Goal: Task Accomplishment & Management: Complete application form

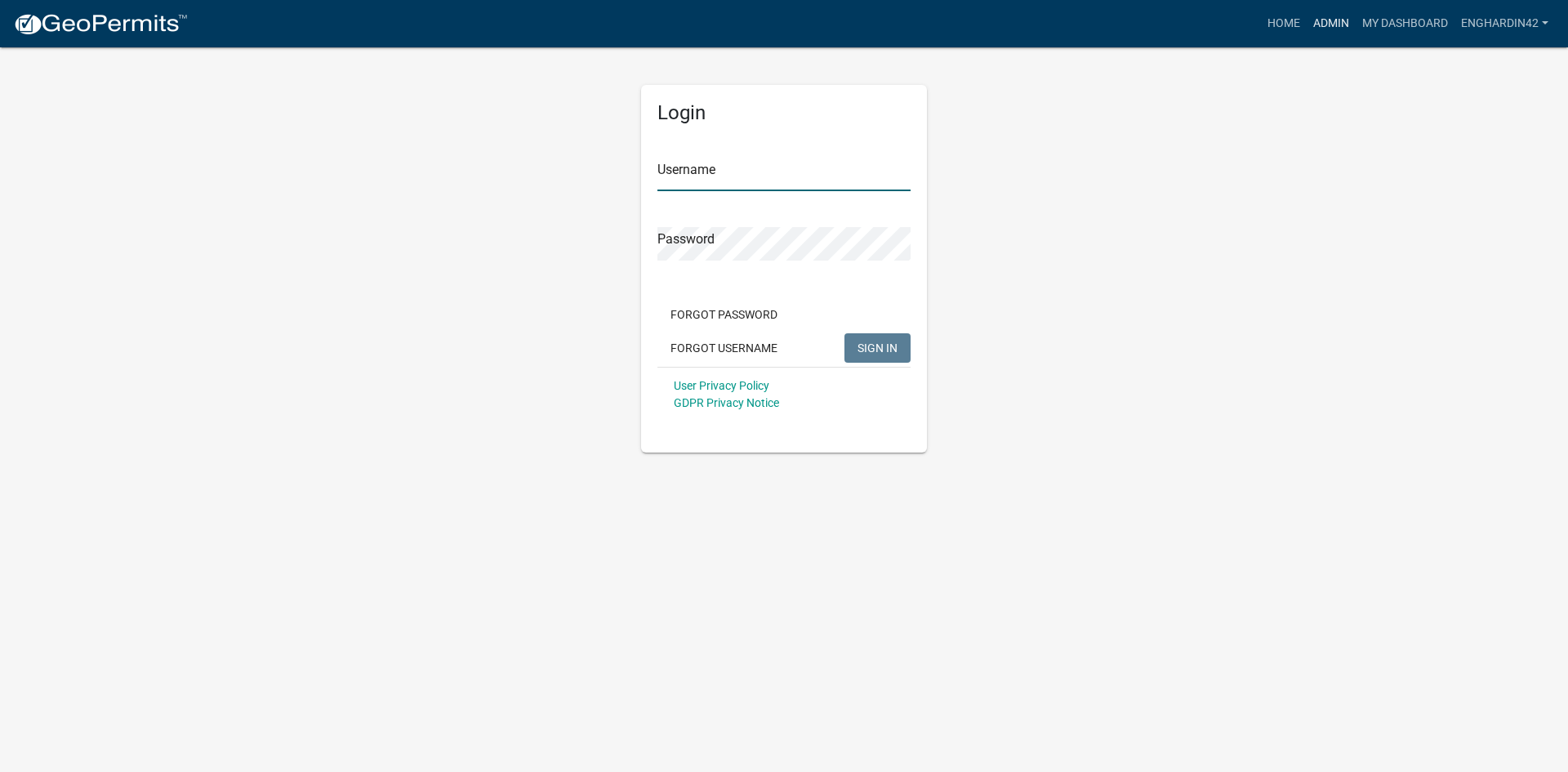
type input "EngHardin42"
click at [1341, 11] on link "Admin" at bounding box center [1330, 24] width 49 height 31
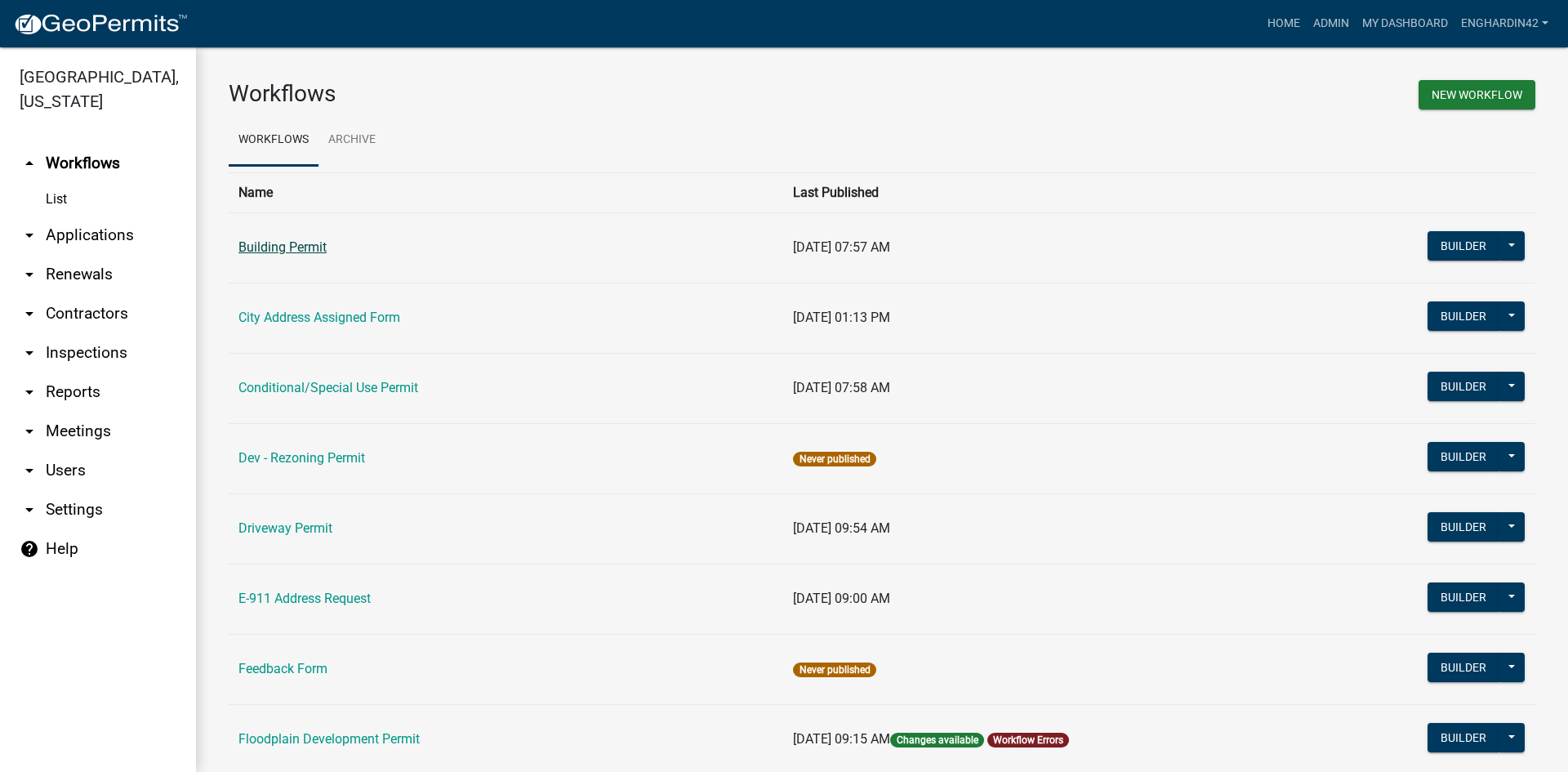
click at [285, 251] on link "Building Permit" at bounding box center [282, 247] width 88 height 15
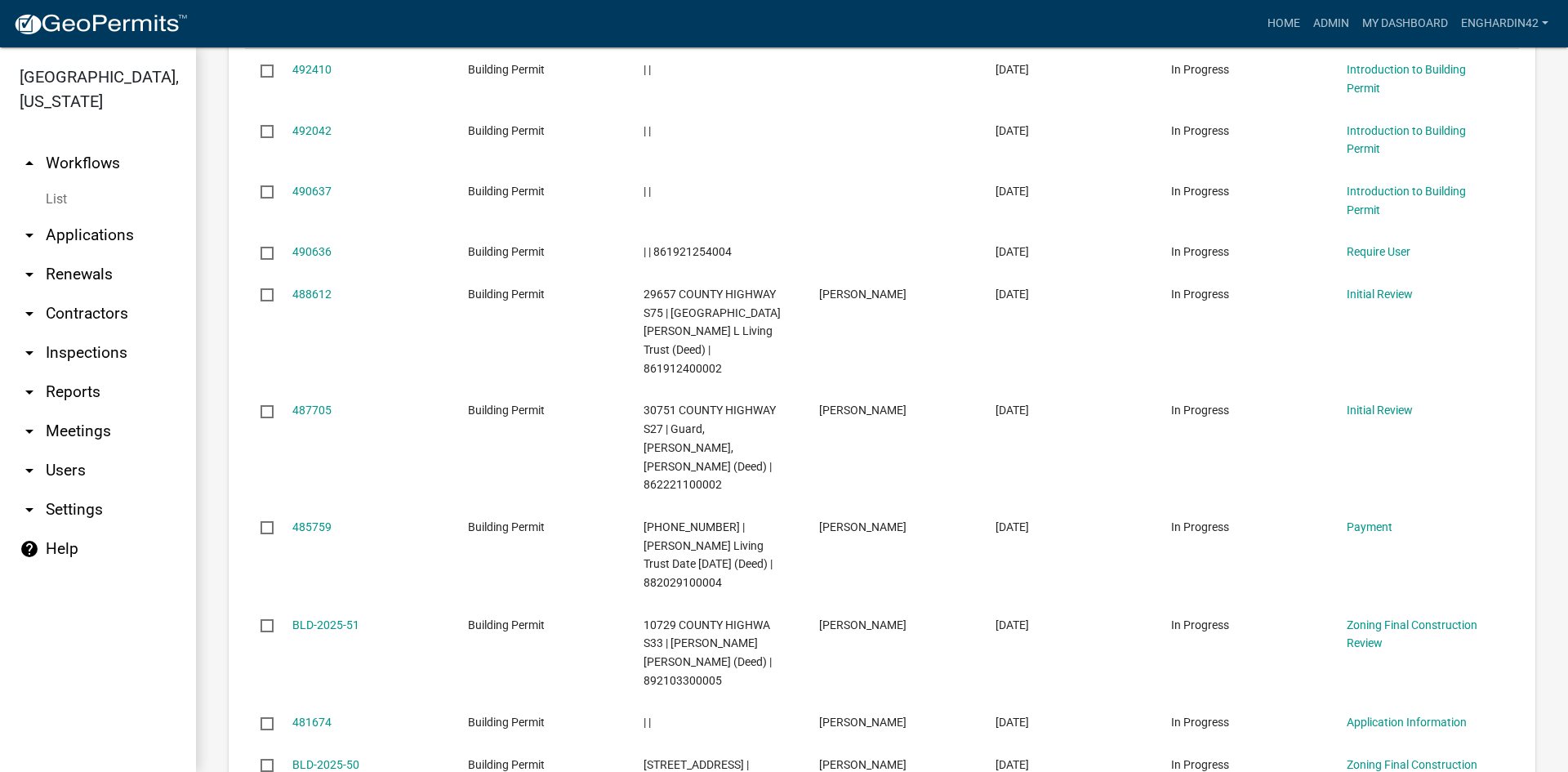
scroll to position [1961, 0]
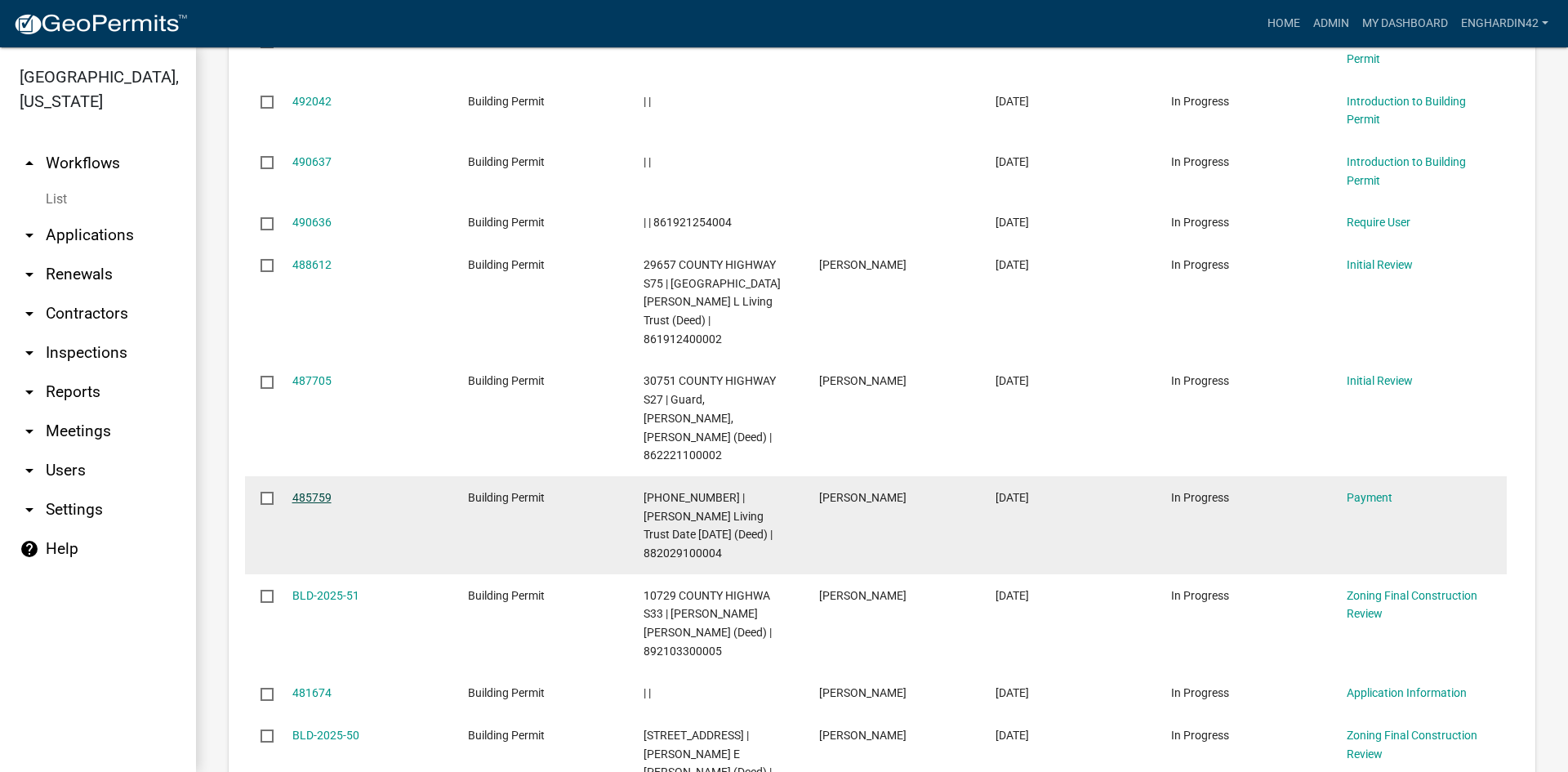
click at [303, 491] on link "485759" at bounding box center [312, 497] width 39 height 13
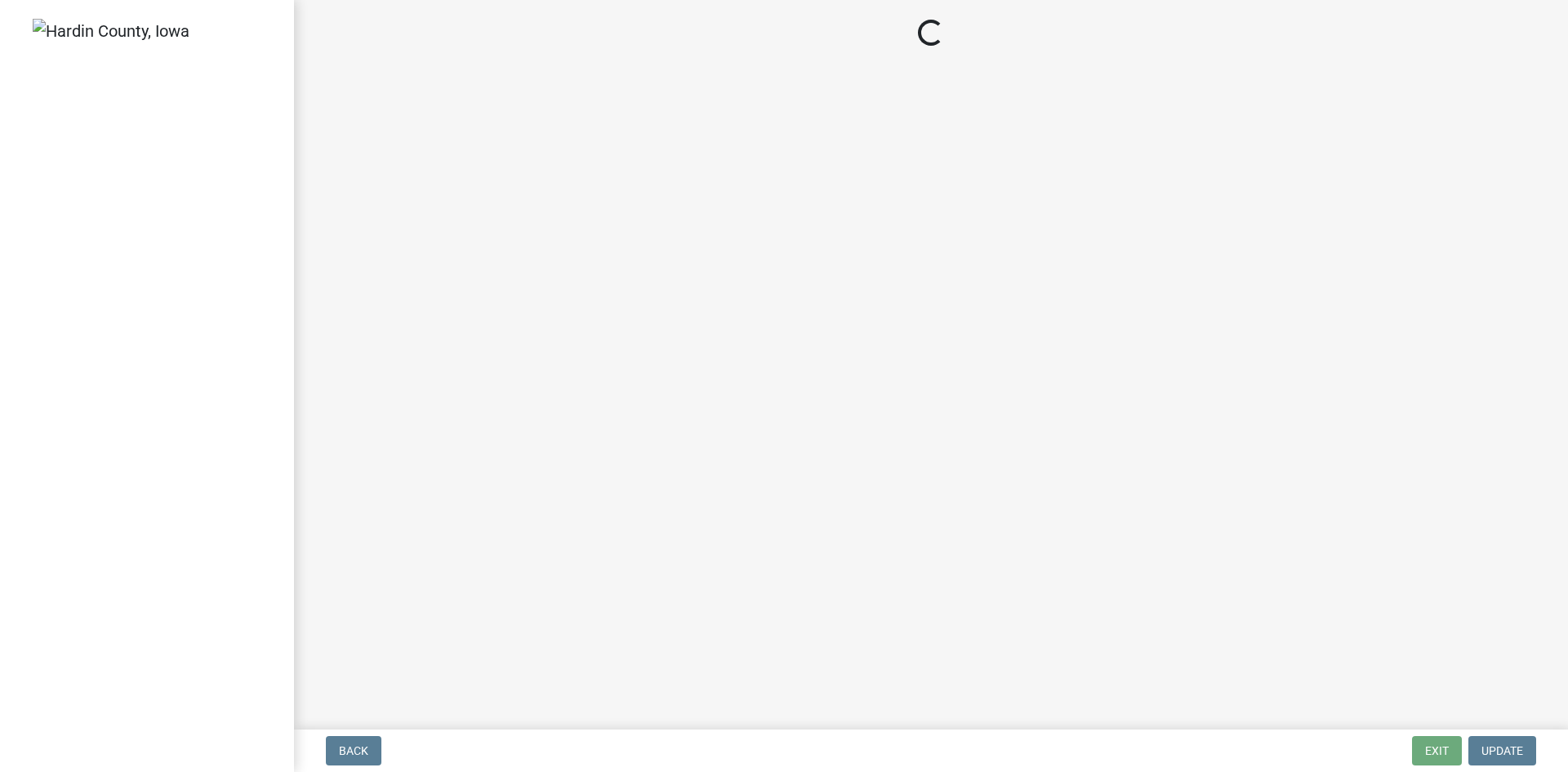
select select "3: 3"
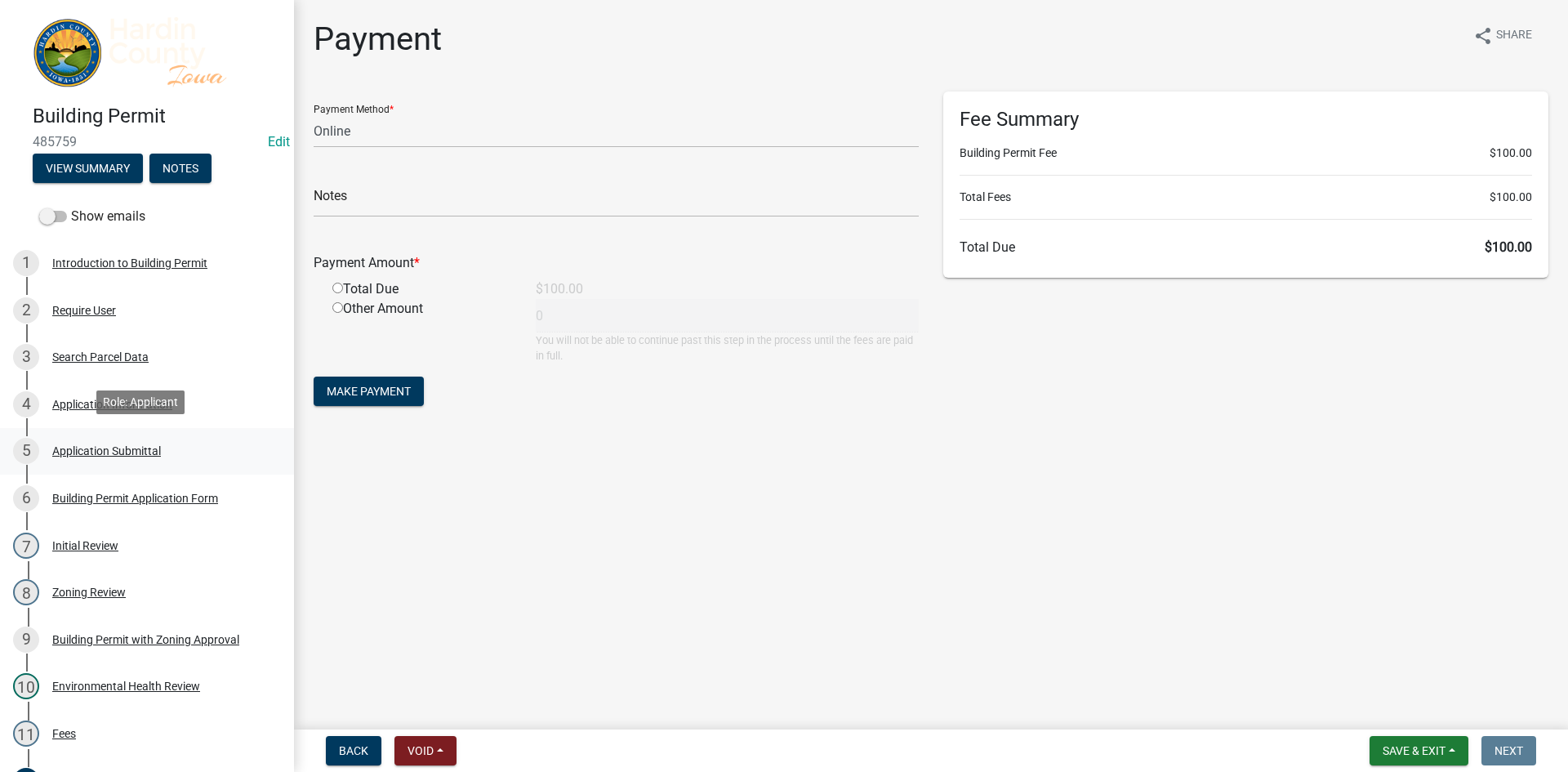
click at [107, 446] on div "Application Submittal" at bounding box center [106, 451] width 108 height 12
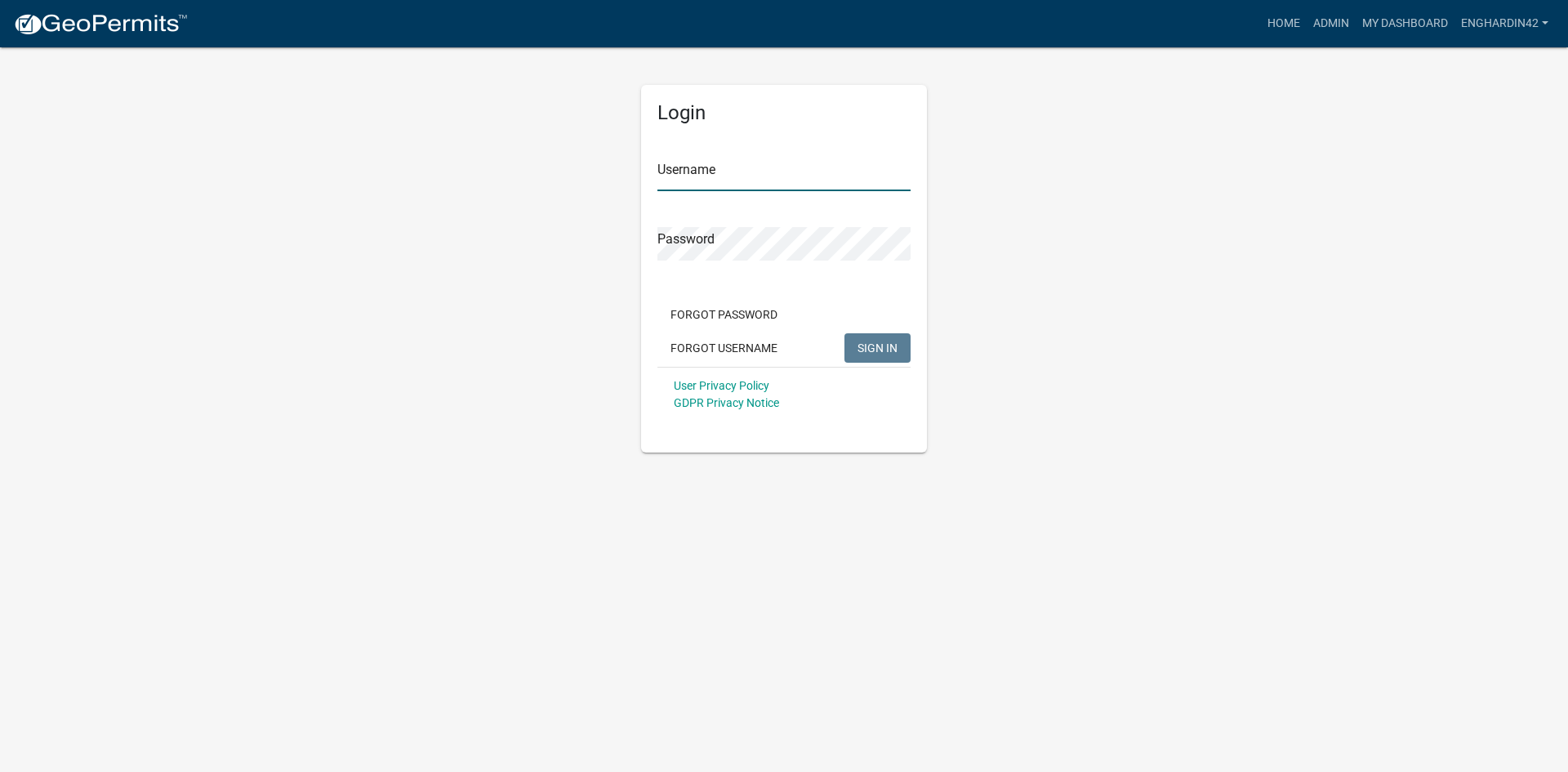
type input "EngHardin42"
click at [1328, 26] on link "Admin" at bounding box center [1330, 24] width 49 height 31
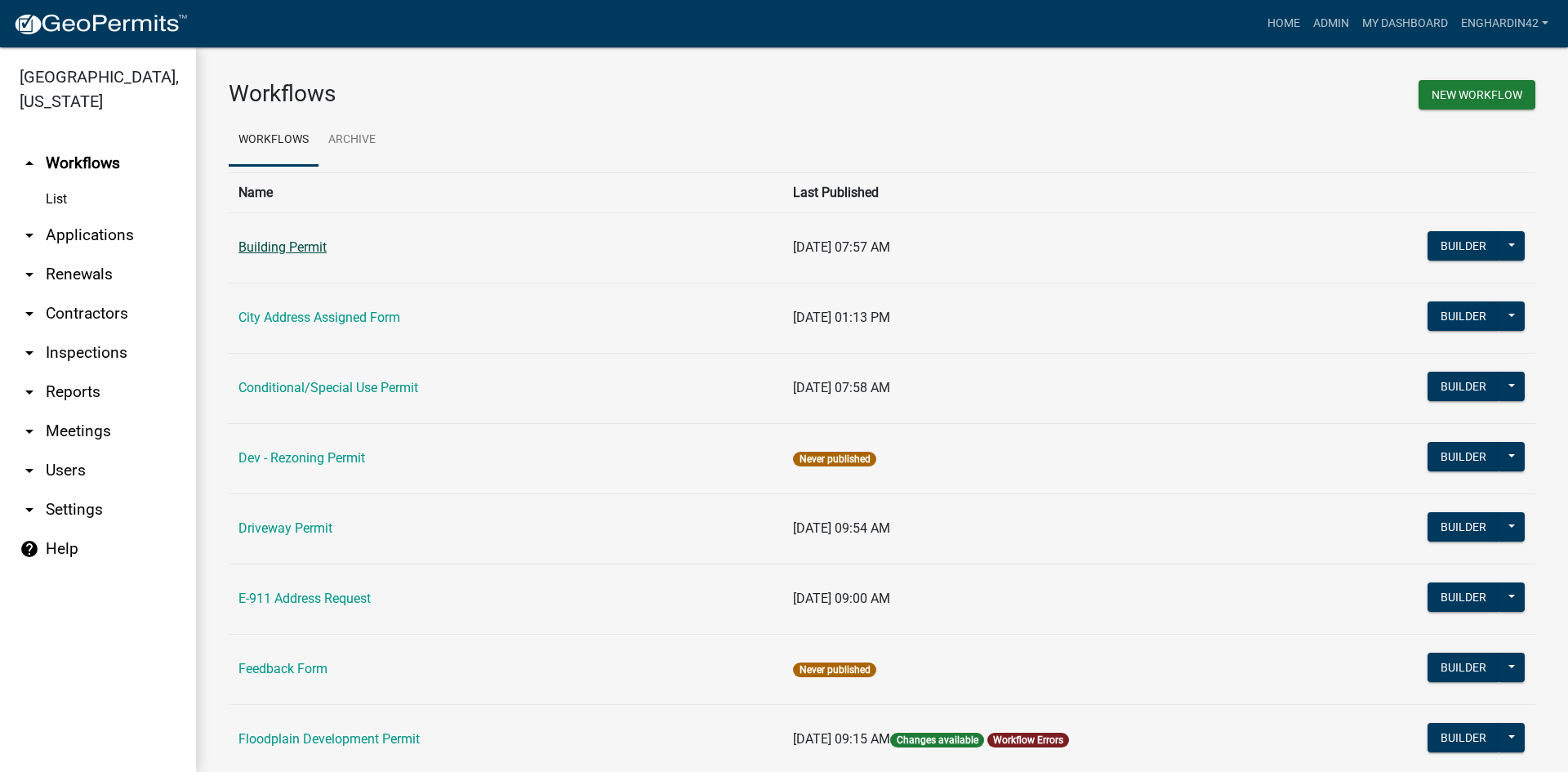
click at [268, 254] on link "Building Permit" at bounding box center [282, 247] width 88 height 15
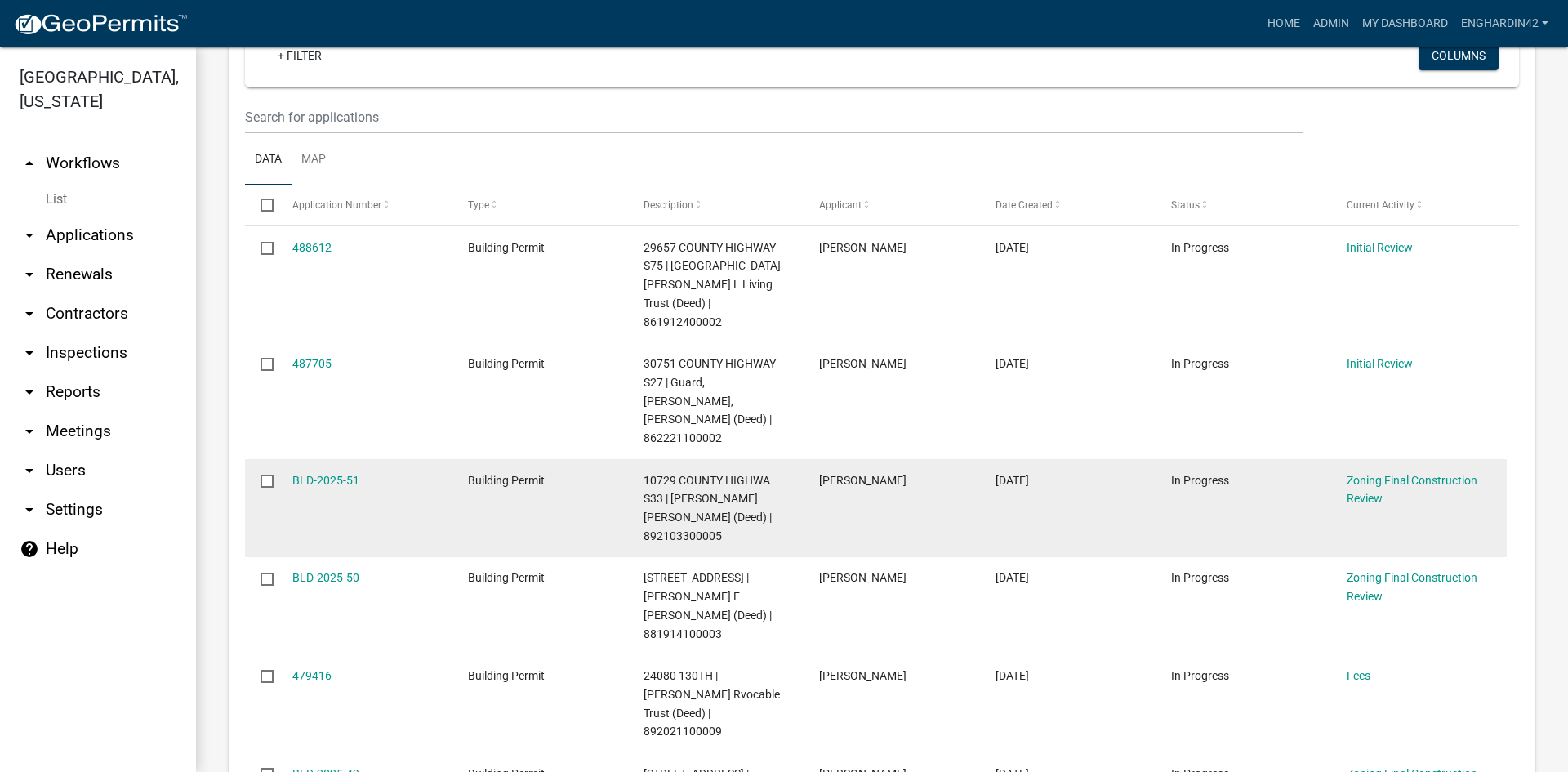
scroll to position [408, 0]
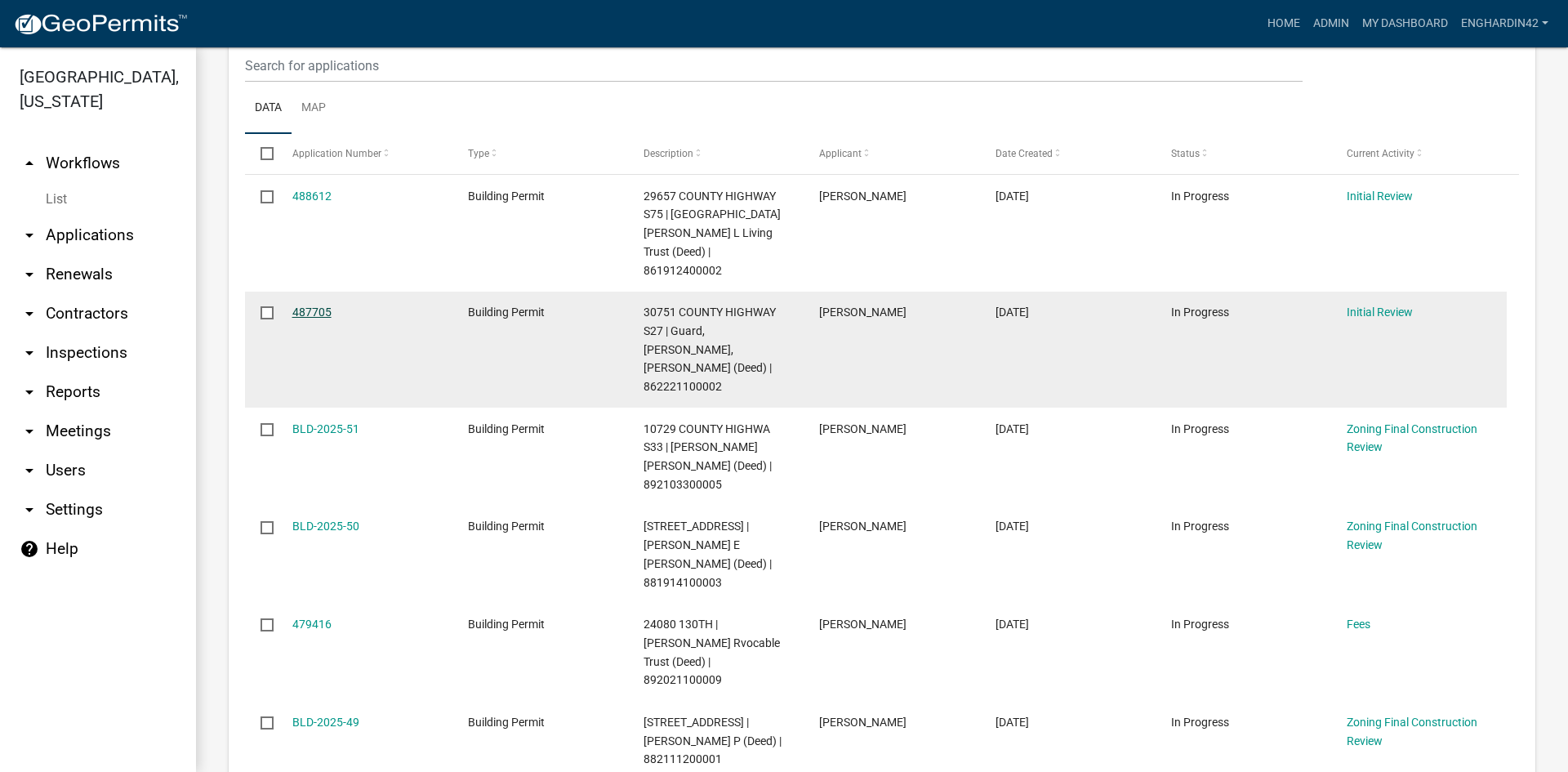
click at [303, 305] on link "487705" at bounding box center [312, 312] width 39 height 13
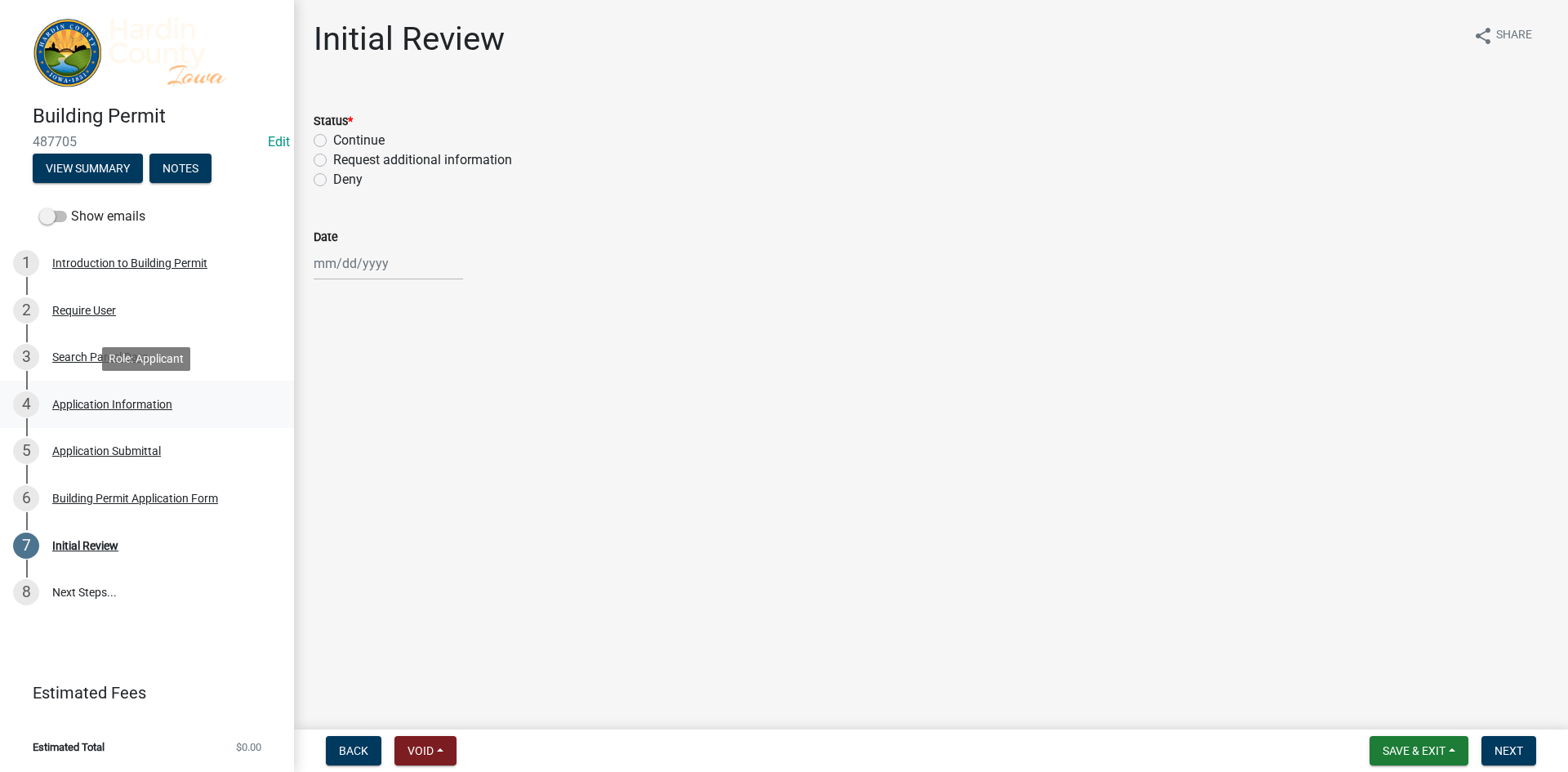
click at [89, 402] on div "Application Information" at bounding box center [111, 404] width 120 height 12
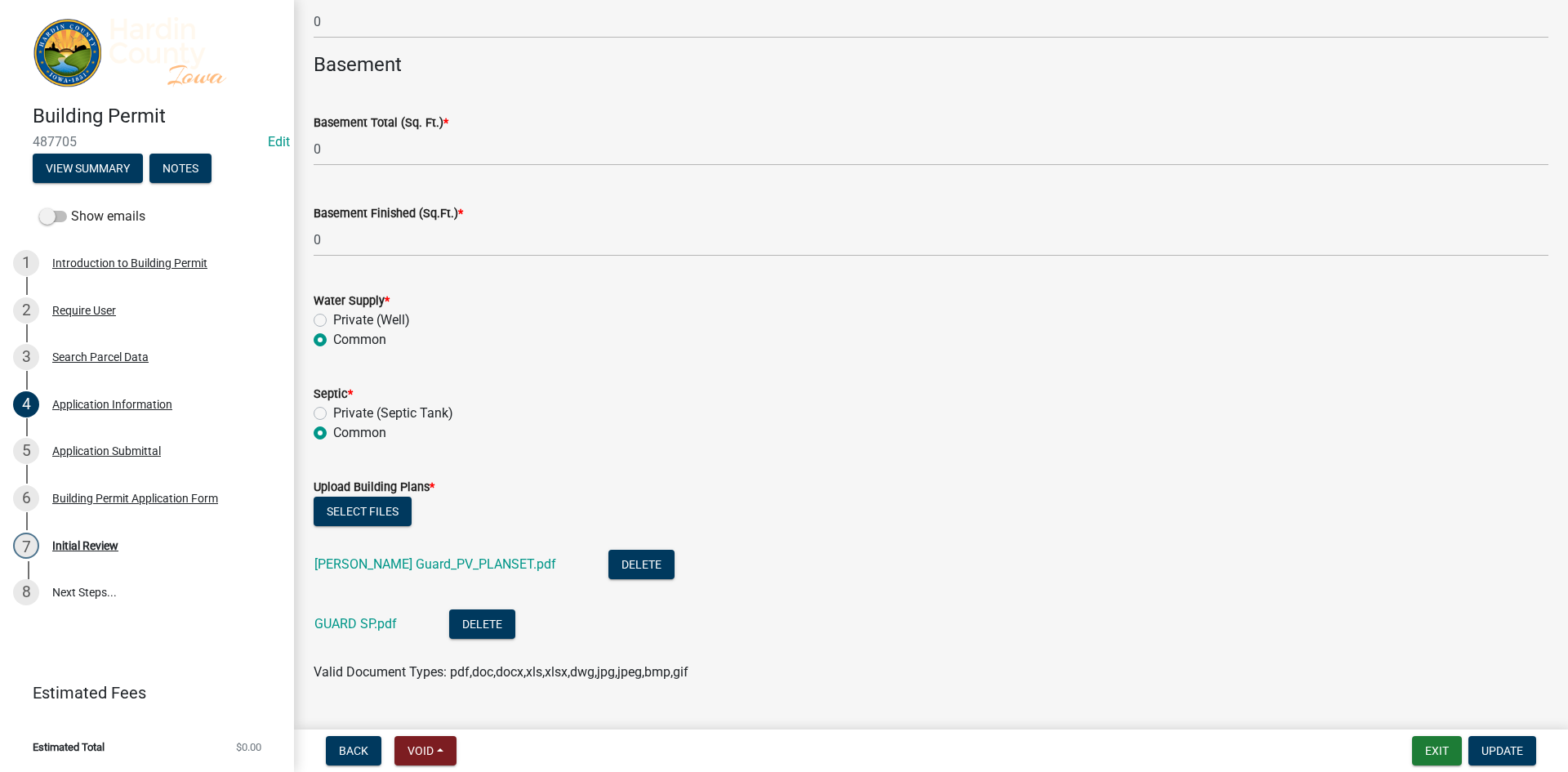
scroll to position [4164, 0]
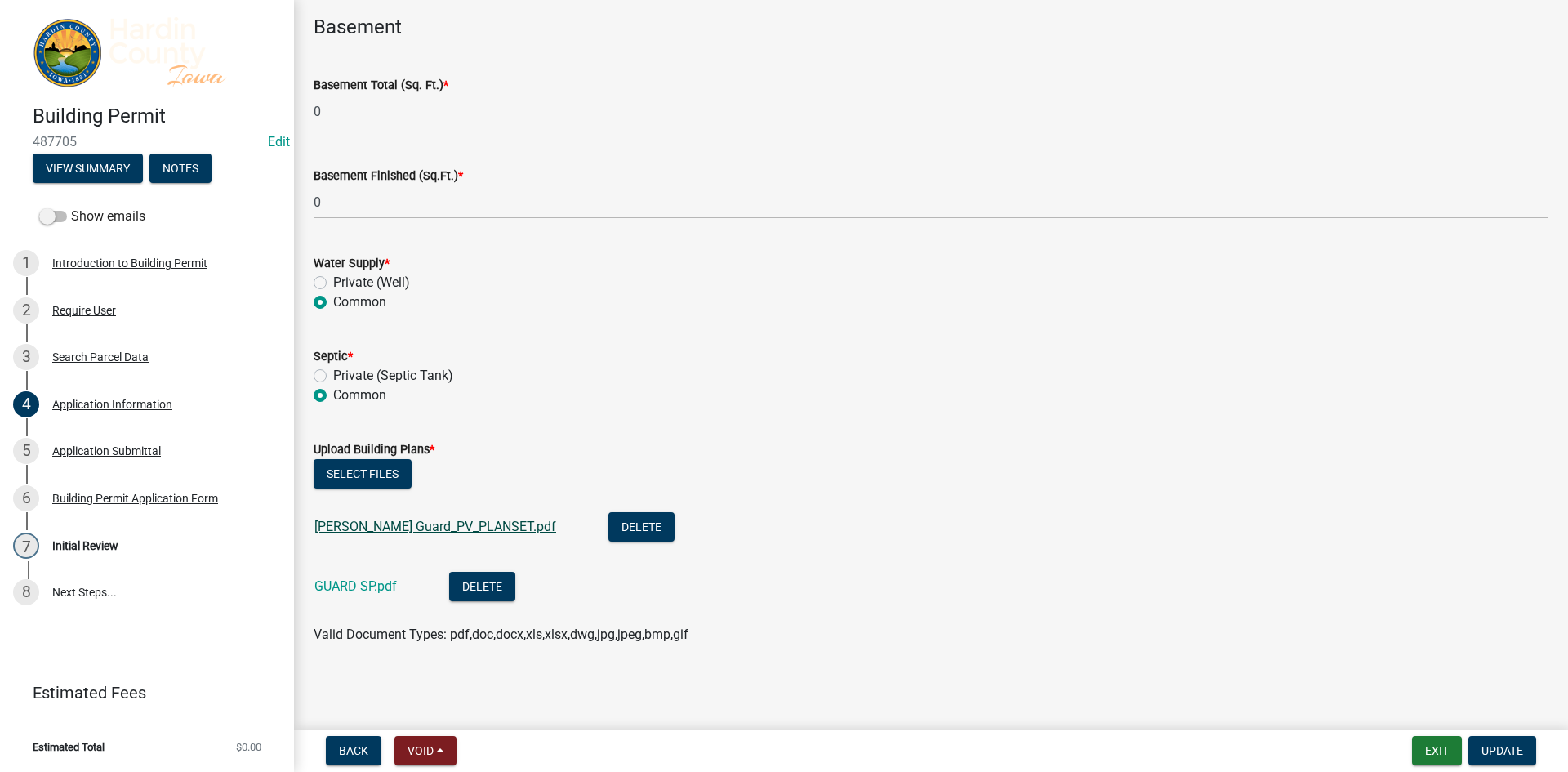
click at [432, 527] on link "[PERSON_NAME] Guard_PV_PLANSET.pdf" at bounding box center [436, 526] width 242 height 15
click at [357, 584] on link "GUARD SP.pdf" at bounding box center [356, 586] width 83 height 15
click at [84, 540] on div "Initial Review" at bounding box center [84, 545] width 66 height 12
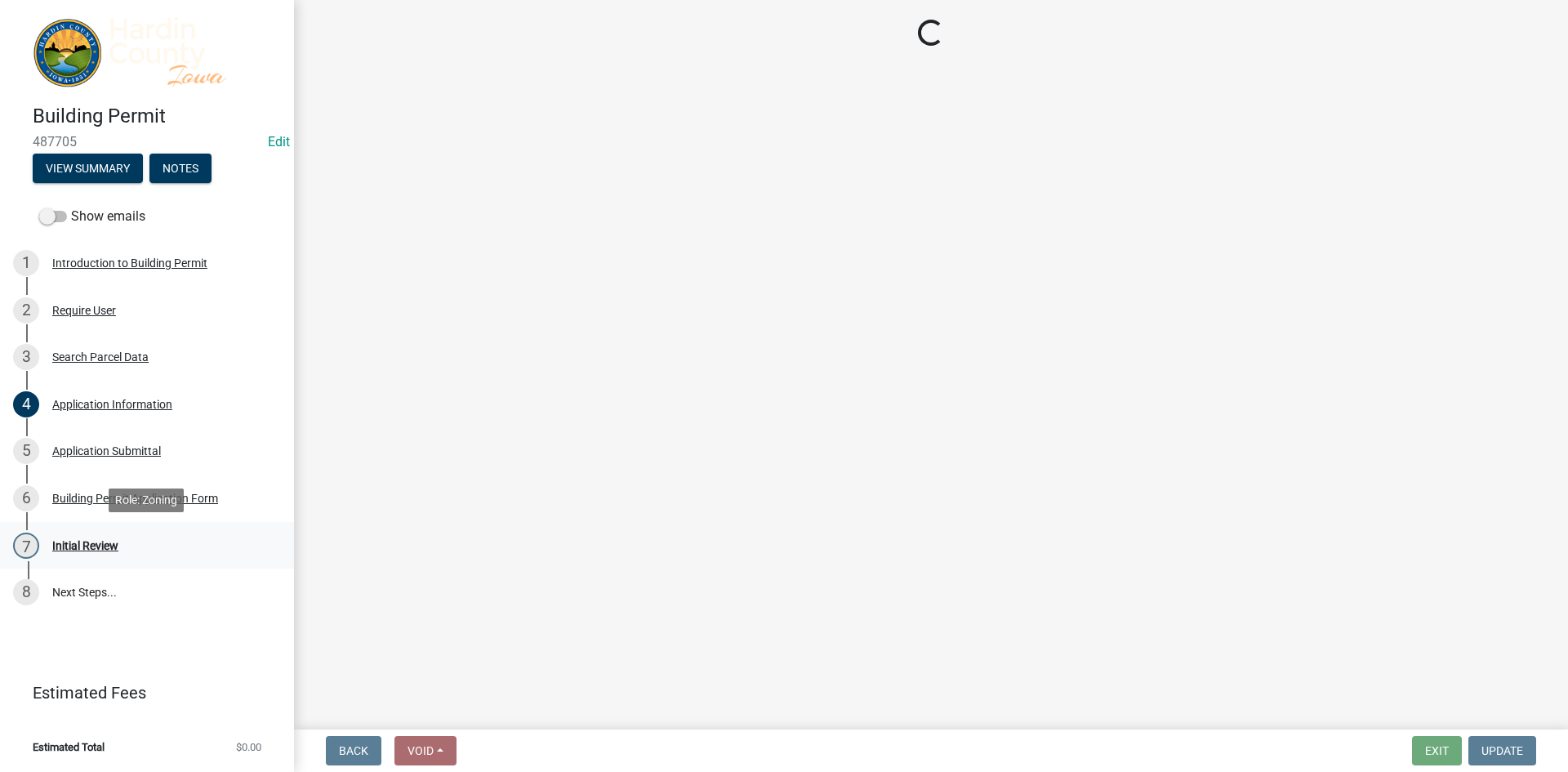
scroll to position [0, 0]
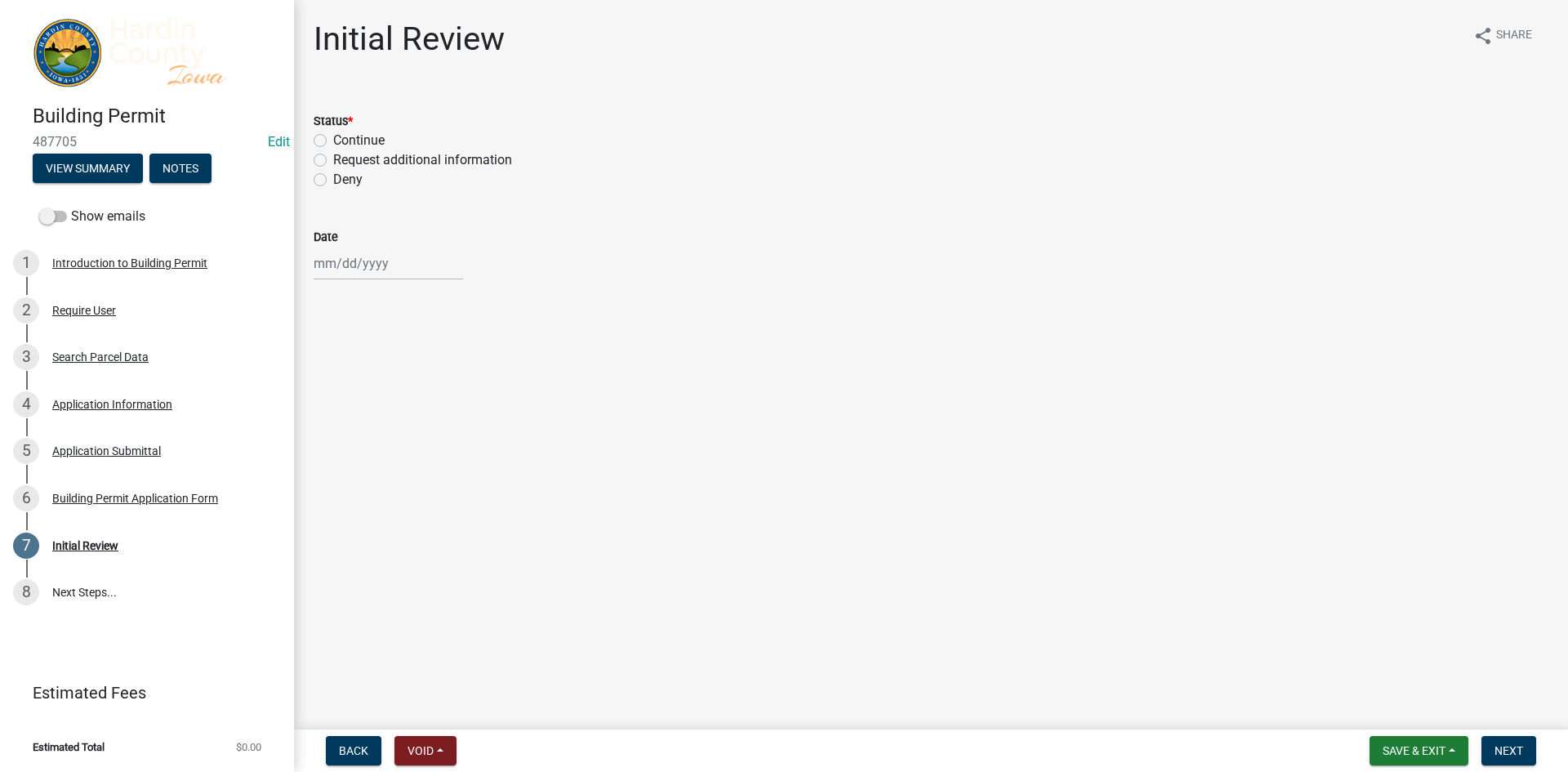
click at [358, 140] on label "Continue" at bounding box center [359, 140] width 52 height 19
click at [344, 140] on input "Continue" at bounding box center [338, 135] width 11 height 11
radio input "true"
click at [359, 271] on div at bounding box center [389, 263] width 150 height 34
select select "10"
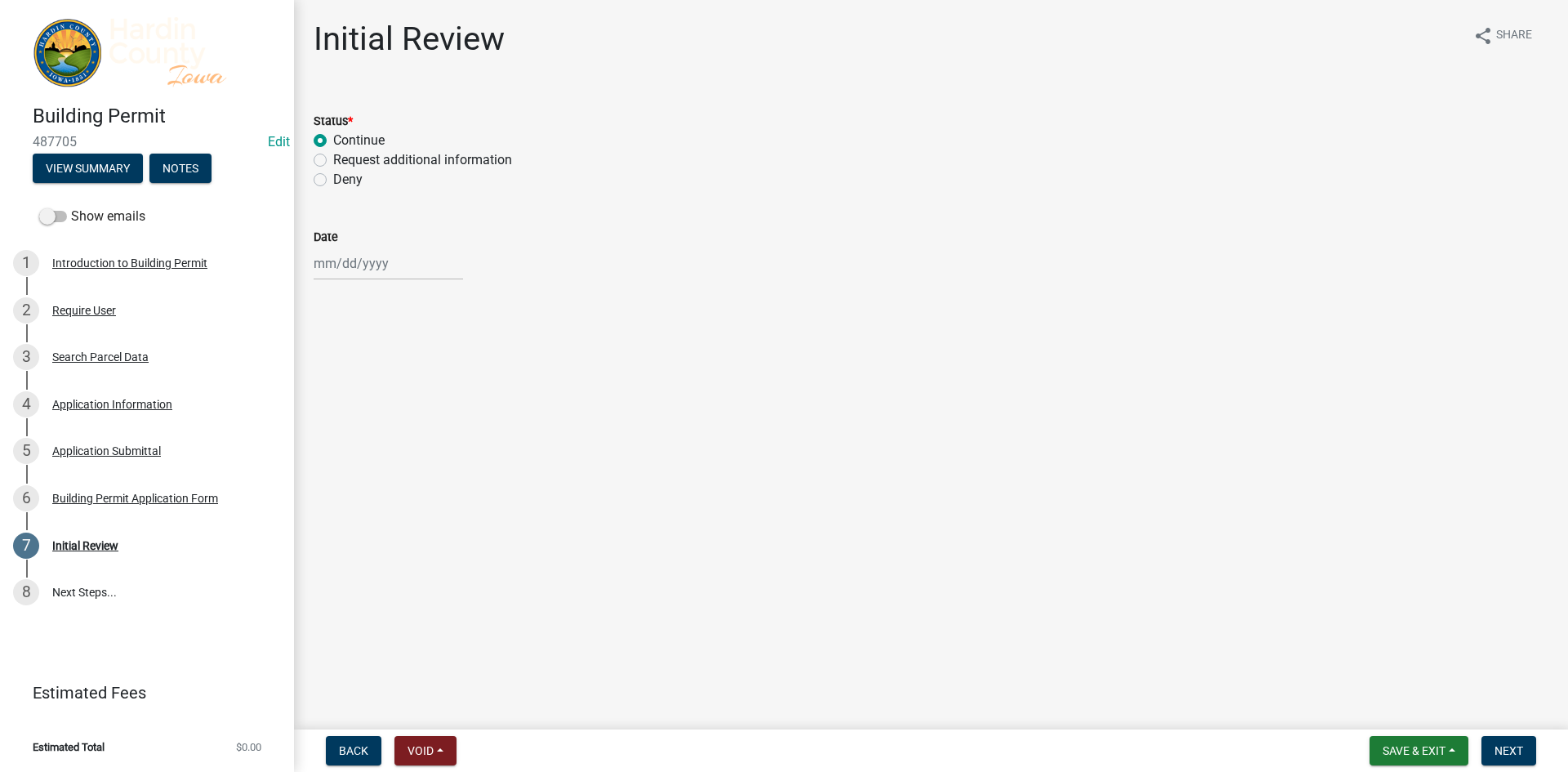
select select "2025"
click at [349, 395] on div "14" at bounding box center [355, 402] width 26 height 26
type input "[DATE]"
click at [1408, 757] on span "Save & Exit" at bounding box center [1414, 751] width 63 height 13
click at [1386, 677] on button "Save" at bounding box center [1403, 668] width 131 height 39
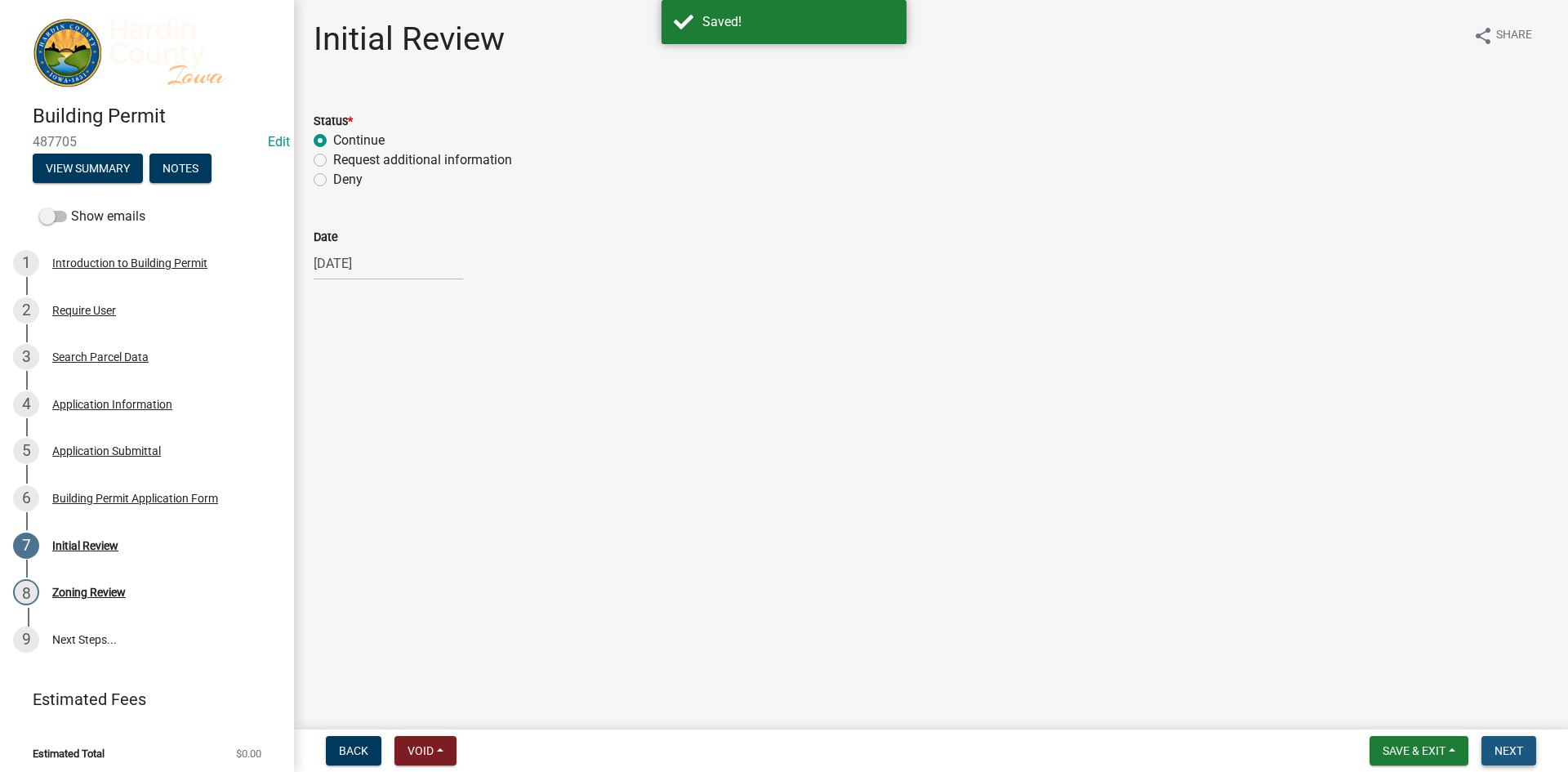
click at [1509, 749] on span "Next" at bounding box center [1509, 751] width 29 height 13
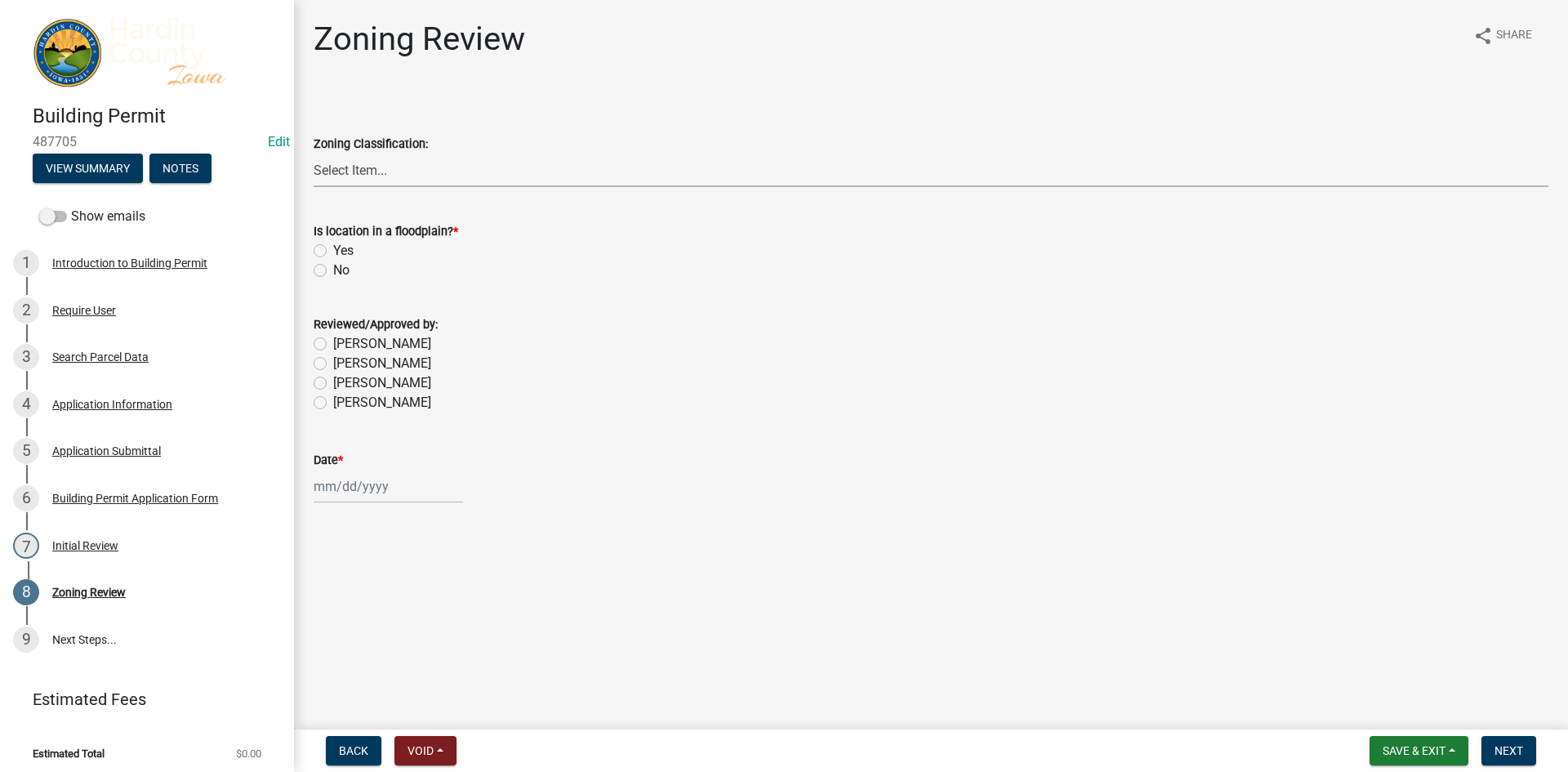
click at [332, 170] on select "Select Item... A - Agricultural R-1 - Single Family Residential R-2 - Multi-Fam…" at bounding box center [931, 170] width 1235 height 34
click at [314, 154] on select "Select Item... A - Agricultural R-1 - Single Family Residential R-2 - Multi-Fam…" at bounding box center [931, 170] width 1235 height 34
select select "cde34027-c2e6-4375-ad0d-1a97383c127e"
click at [343, 271] on label "No" at bounding box center [341, 270] width 16 height 19
click at [343, 271] on input "No" at bounding box center [338, 265] width 11 height 11
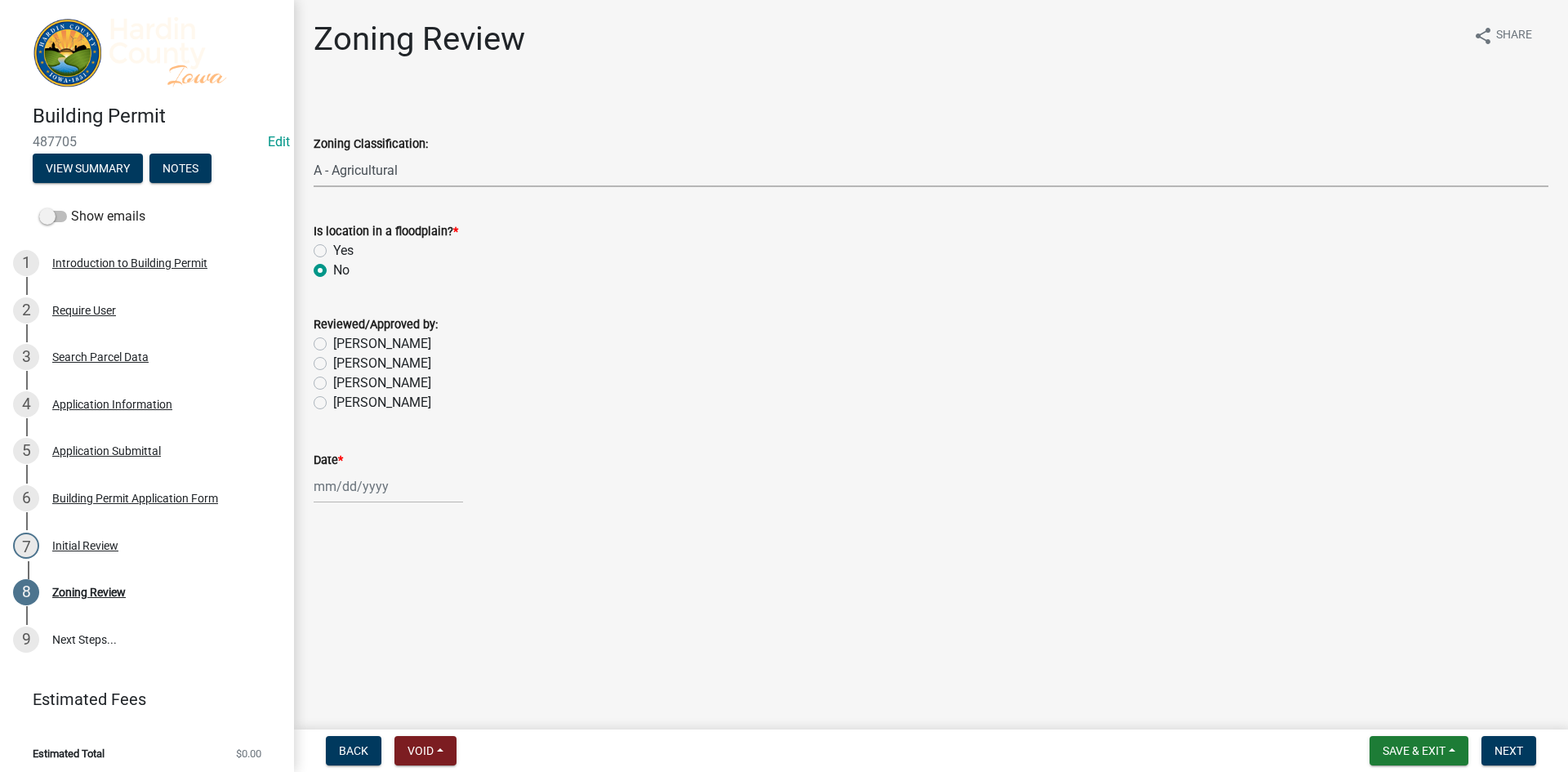
radio input "true"
click at [364, 380] on label "[PERSON_NAME]" at bounding box center [382, 383] width 98 height 19
click at [344, 380] on input "[PERSON_NAME]" at bounding box center [338, 378] width 11 height 11
radio input "true"
select select "10"
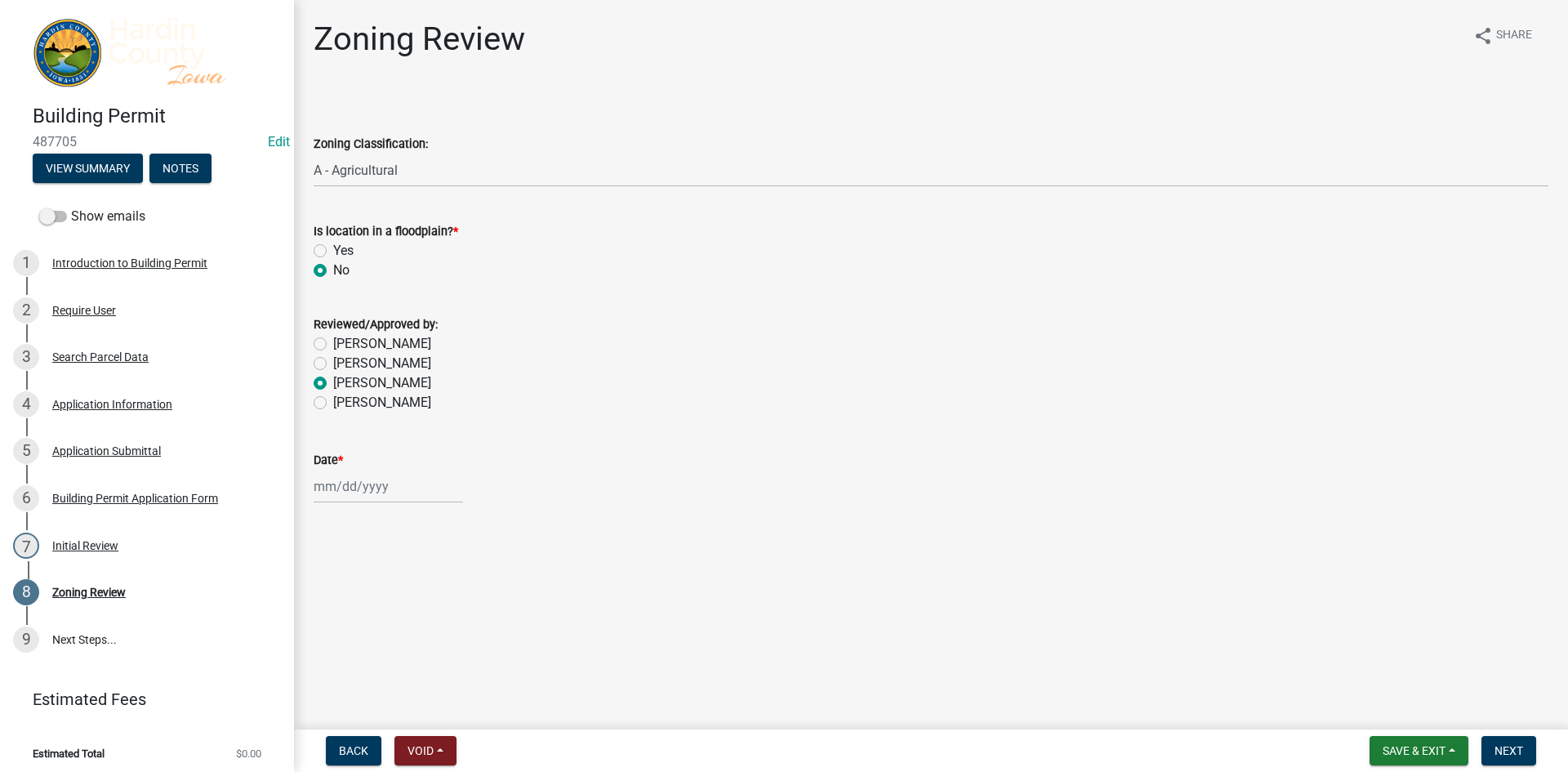
select select "2025"
click at [356, 475] on div "[PERSON_NAME] Feb Mar Apr [PERSON_NAME][DATE] Oct Nov [DATE] 1526 1527 1528 152…" at bounding box center [389, 486] width 150 height 34
click at [357, 622] on div "14" at bounding box center [355, 625] width 26 height 26
type input "[DATE]"
click at [1395, 750] on span "Save & Exit" at bounding box center [1414, 751] width 63 height 13
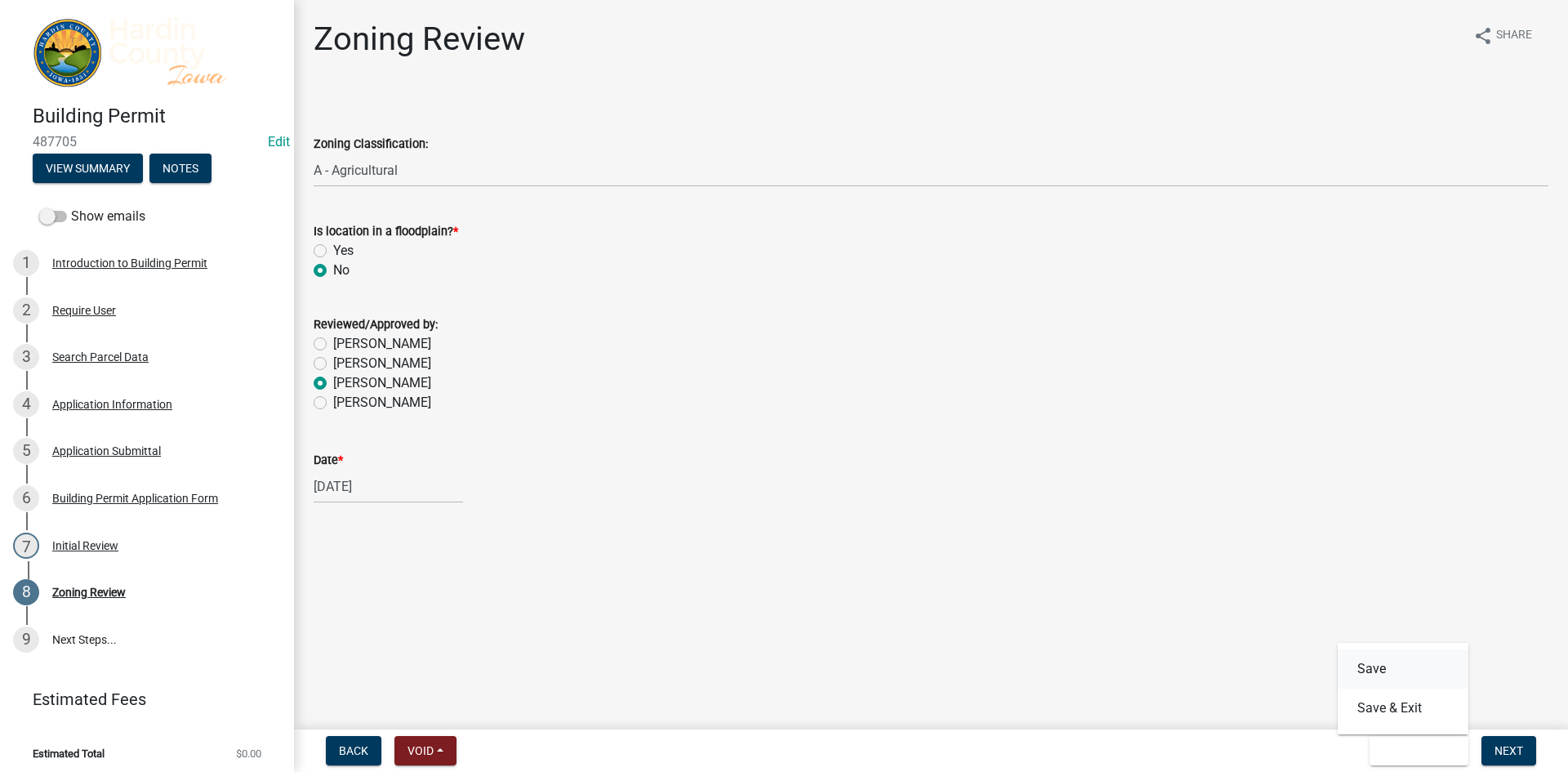
click at [1372, 673] on button "Save" at bounding box center [1403, 668] width 131 height 39
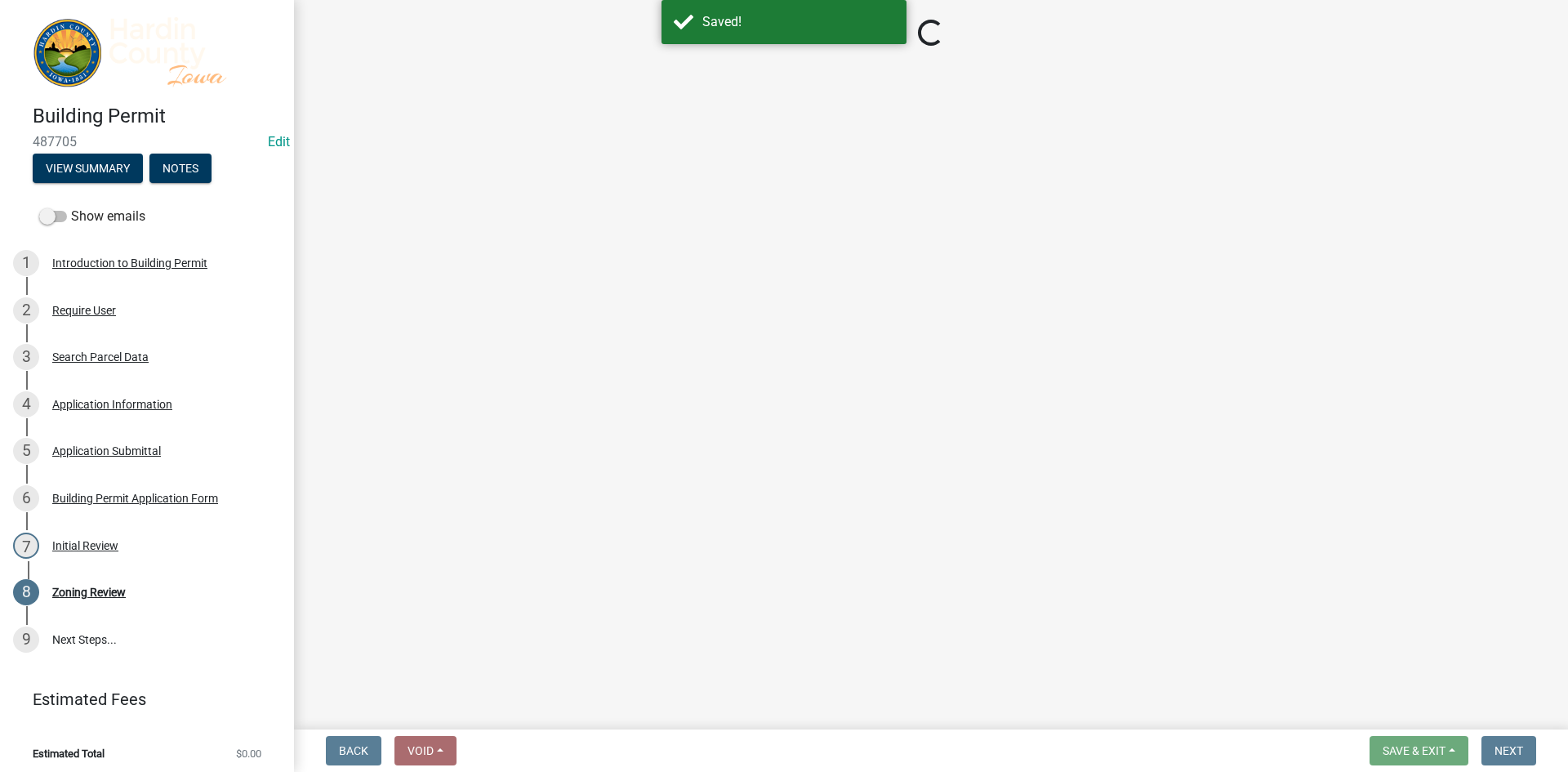
select select "cde34027-c2e6-4375-ad0d-1a97383c127e"
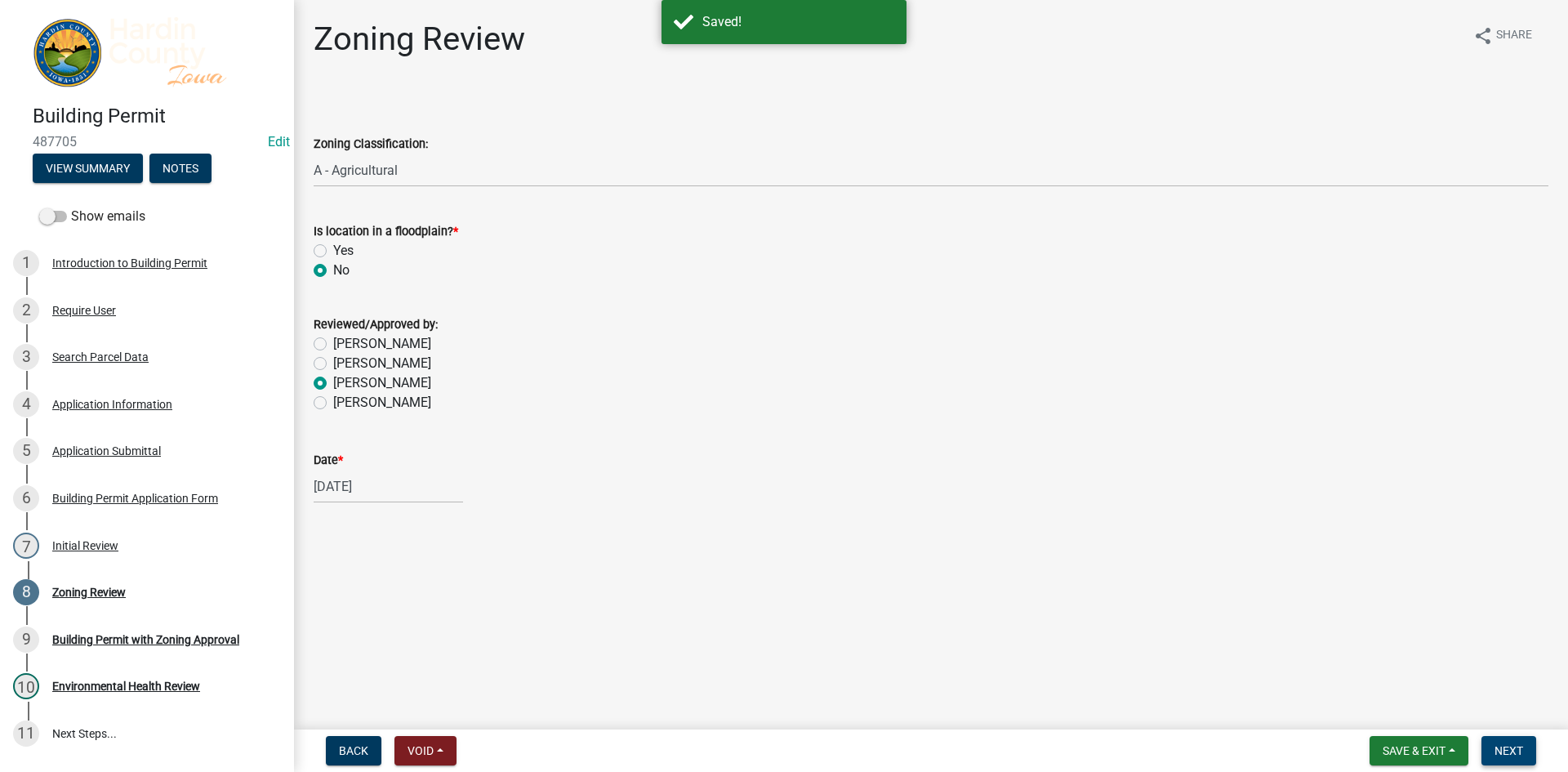
click at [1503, 749] on span "Next" at bounding box center [1509, 751] width 29 height 13
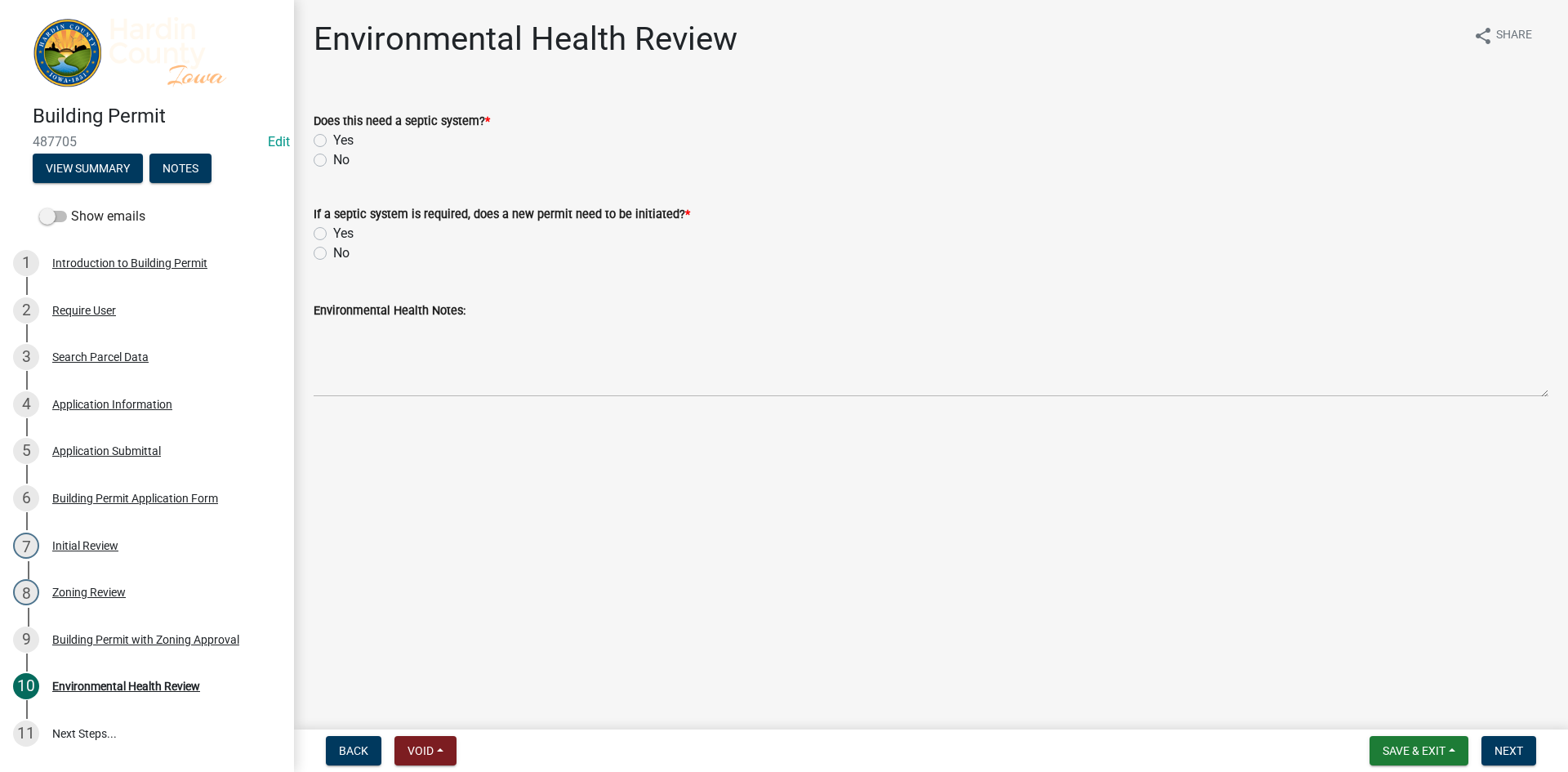
click at [343, 162] on label "No" at bounding box center [341, 160] width 16 height 19
click at [343, 161] on input "No" at bounding box center [338, 156] width 11 height 11
radio input "true"
click at [340, 254] on label "No" at bounding box center [341, 253] width 16 height 19
click at [340, 254] on input "No" at bounding box center [338, 249] width 11 height 11
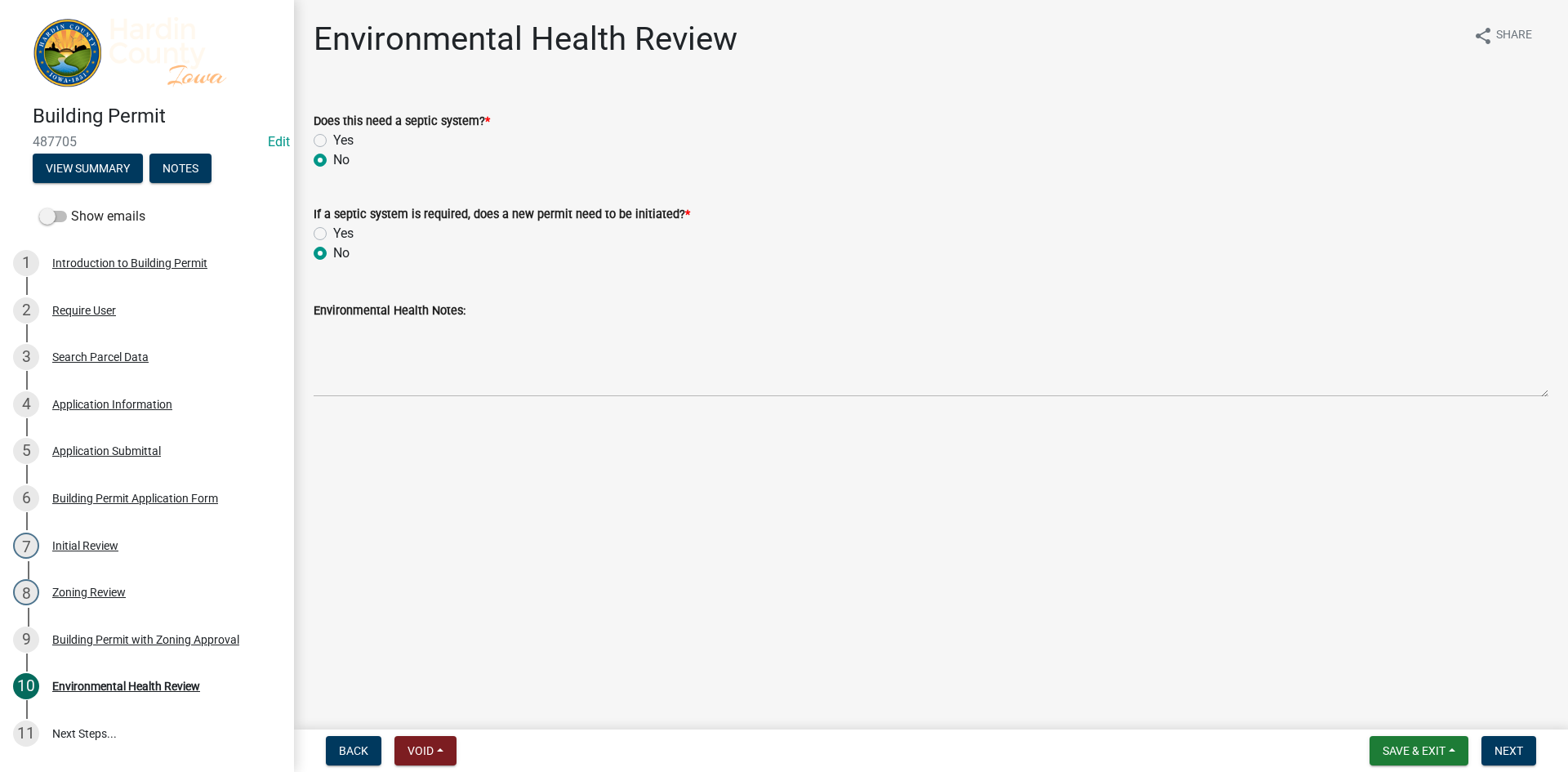
radio input "true"
click at [1390, 768] on nav "Back Void Withdraw Lock Expire Void Save & Exit Save Save & Exit Next" at bounding box center [930, 751] width 1273 height 42
click at [1392, 751] on span "Save & Exit" at bounding box center [1414, 751] width 63 height 13
click at [1378, 663] on button "Save" at bounding box center [1403, 668] width 131 height 39
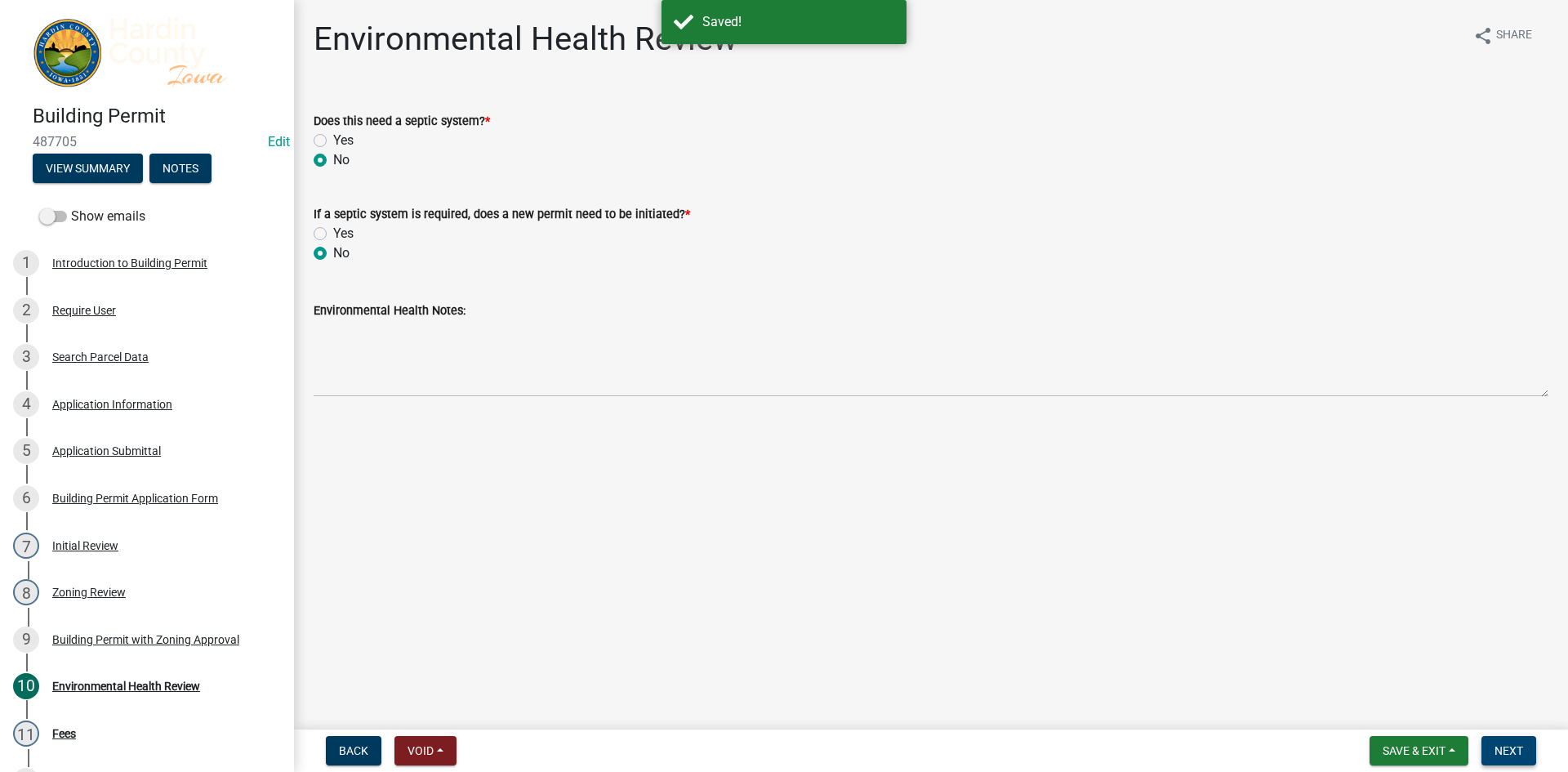
click at [1507, 745] on span "Next" at bounding box center [1509, 751] width 29 height 13
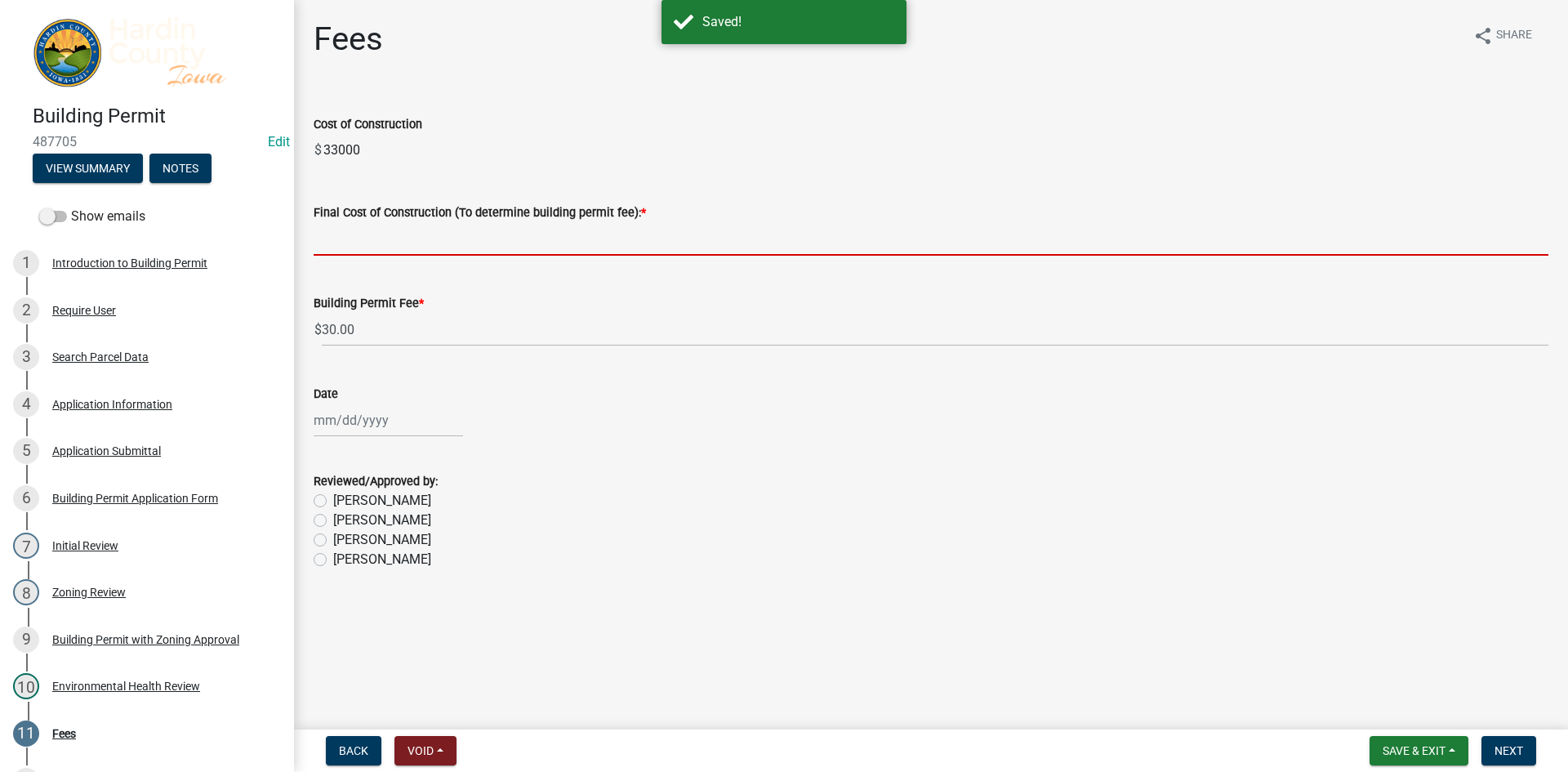
click at [368, 244] on input "text" at bounding box center [931, 238] width 1235 height 34
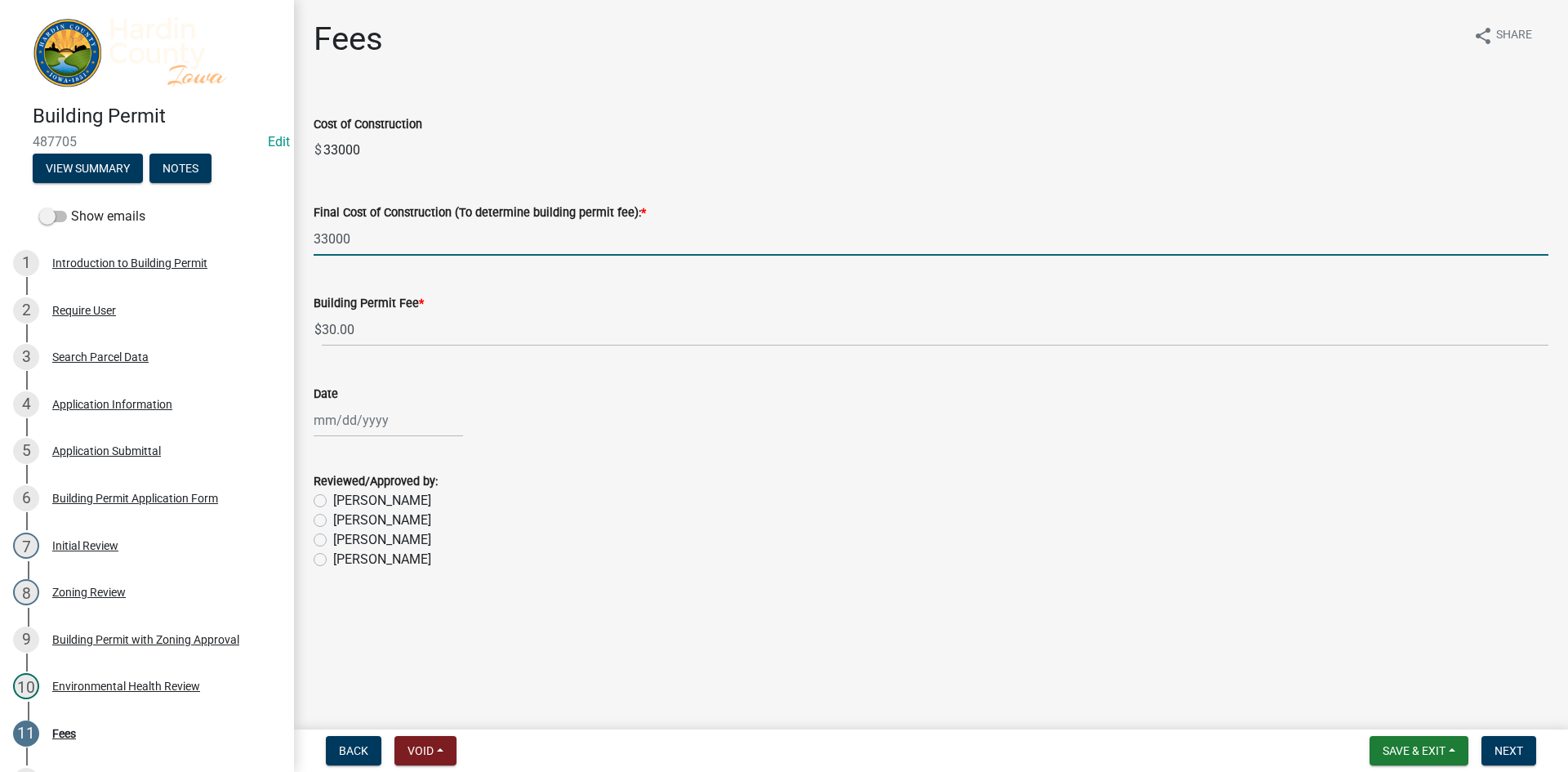
type input "33000"
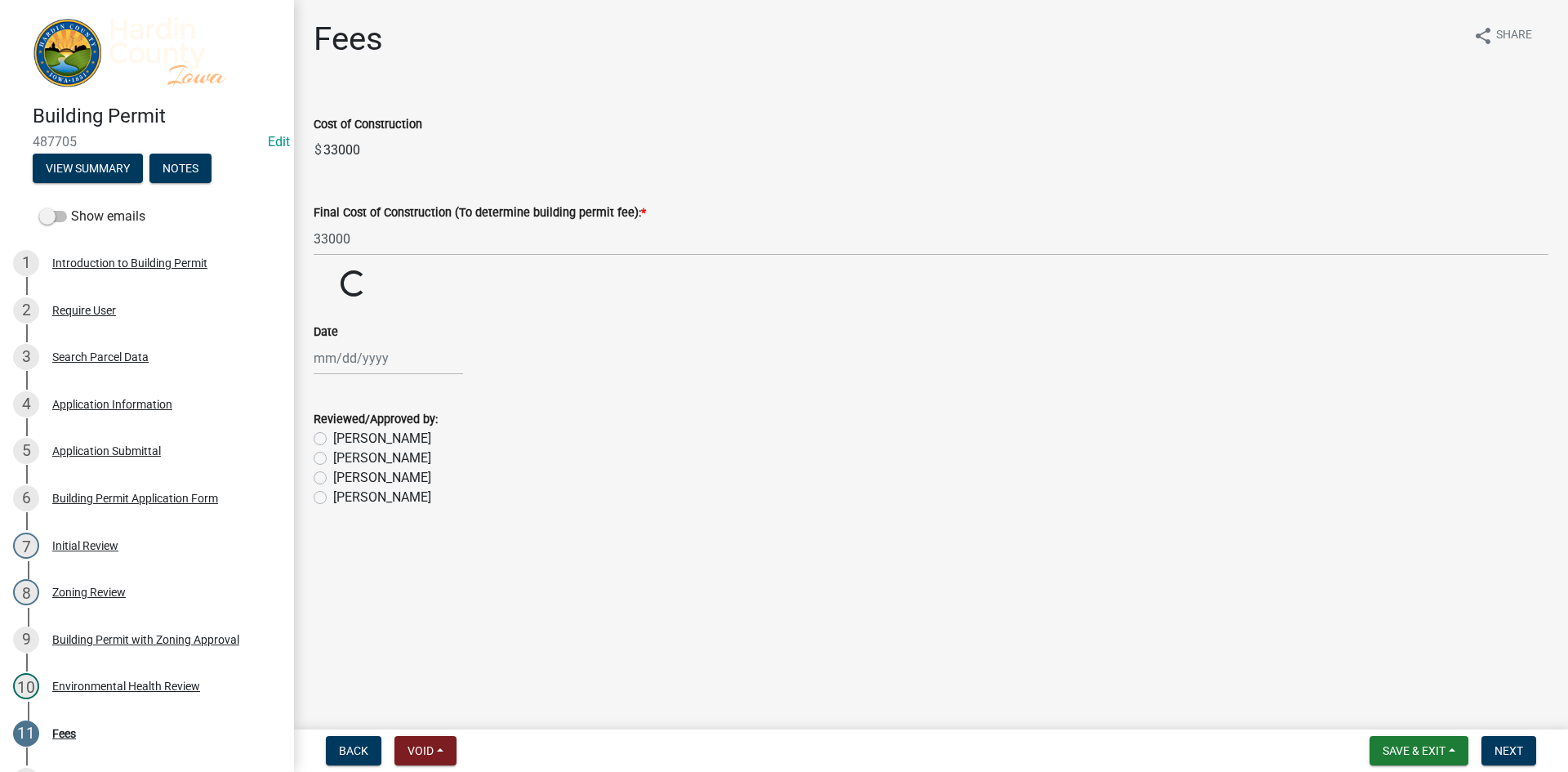
click at [503, 433] on wm-data-entity-input-list "Cost of Construction $ 33000 Final Cost of Construction (To determine building …" at bounding box center [931, 306] width 1235 height 430
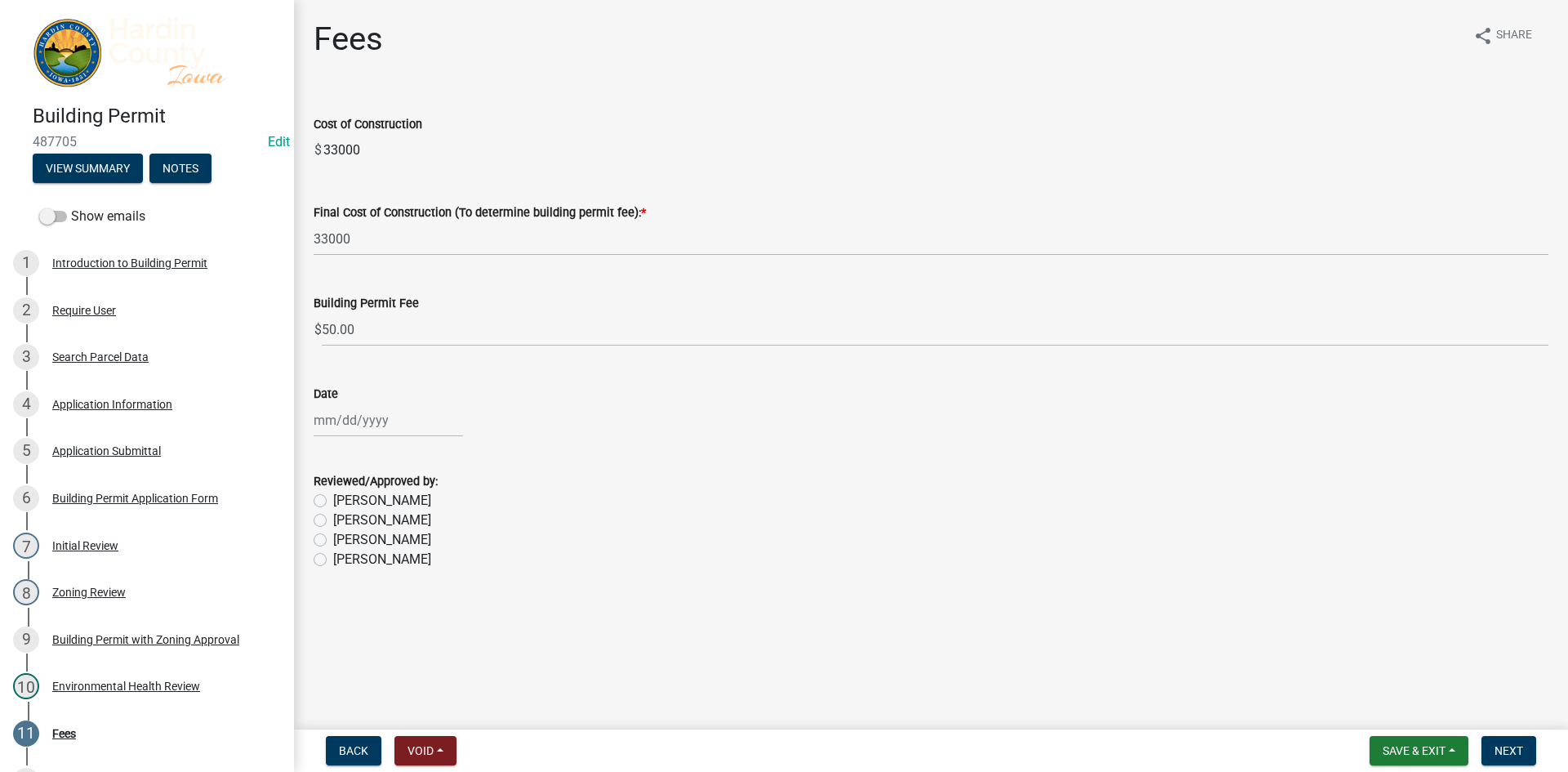
click at [353, 421] on div at bounding box center [389, 420] width 150 height 34
select select "10"
select select "2025"
click at [357, 566] on div "14" at bounding box center [355, 559] width 26 height 26
type input "[DATE]"
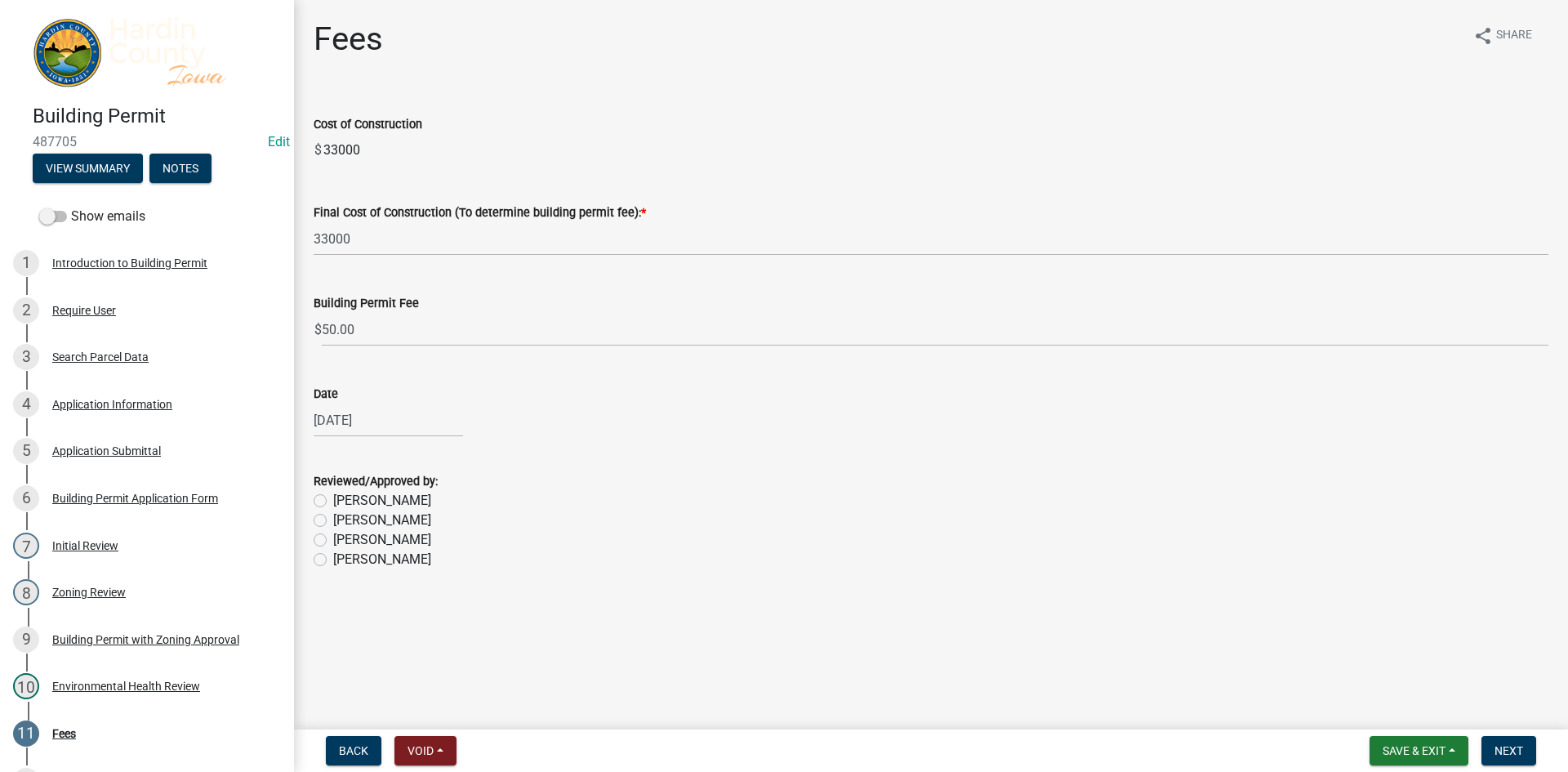
click at [361, 538] on label "[PERSON_NAME]" at bounding box center [382, 540] width 98 height 19
click at [344, 538] on input "[PERSON_NAME]" at bounding box center [338, 535] width 11 height 11
radio input "true"
click at [1421, 751] on span "Save & Exit" at bounding box center [1414, 751] width 63 height 13
click at [1382, 666] on button "Save" at bounding box center [1403, 668] width 131 height 39
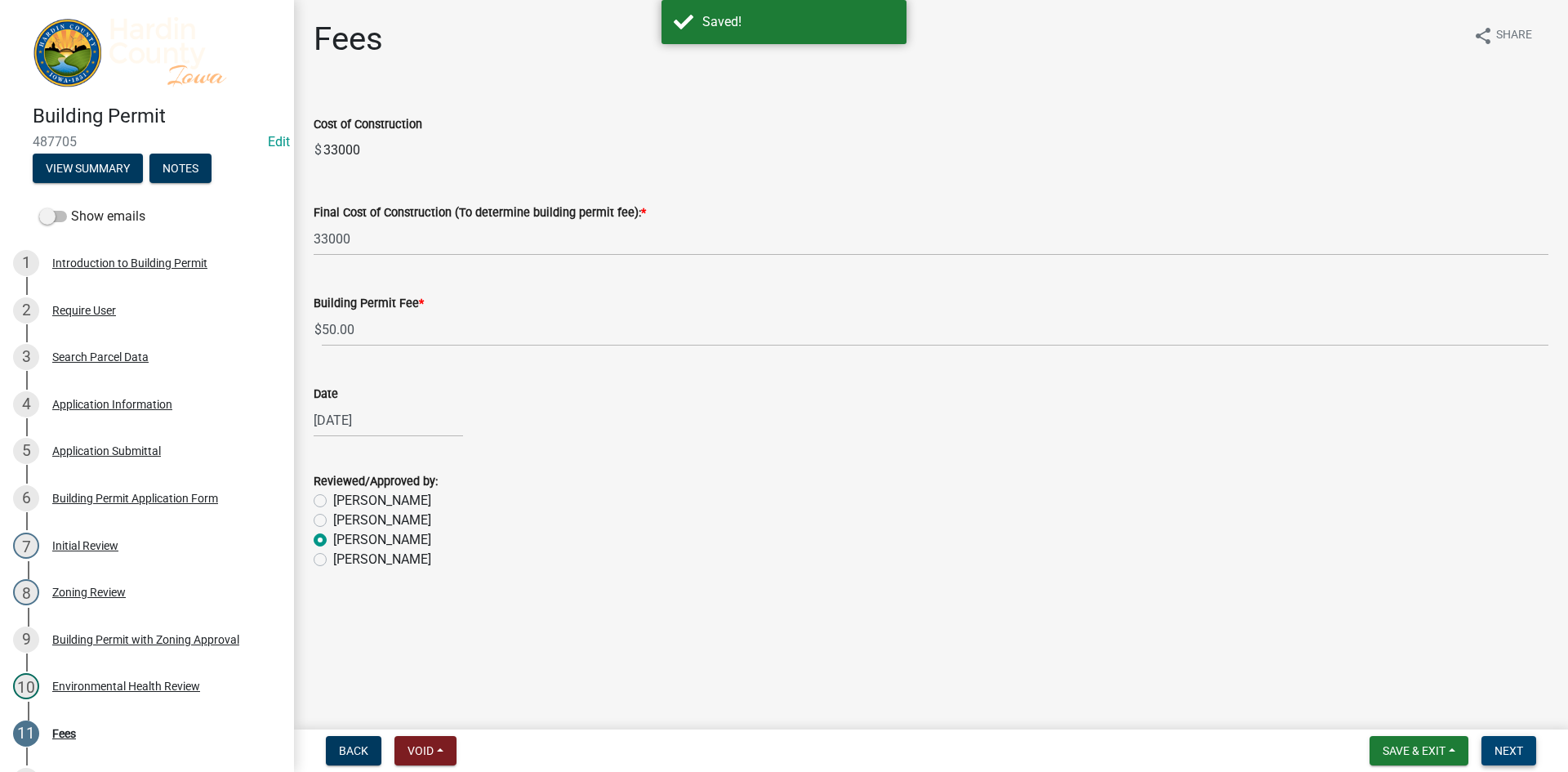
click at [1504, 752] on span "Next" at bounding box center [1509, 751] width 29 height 13
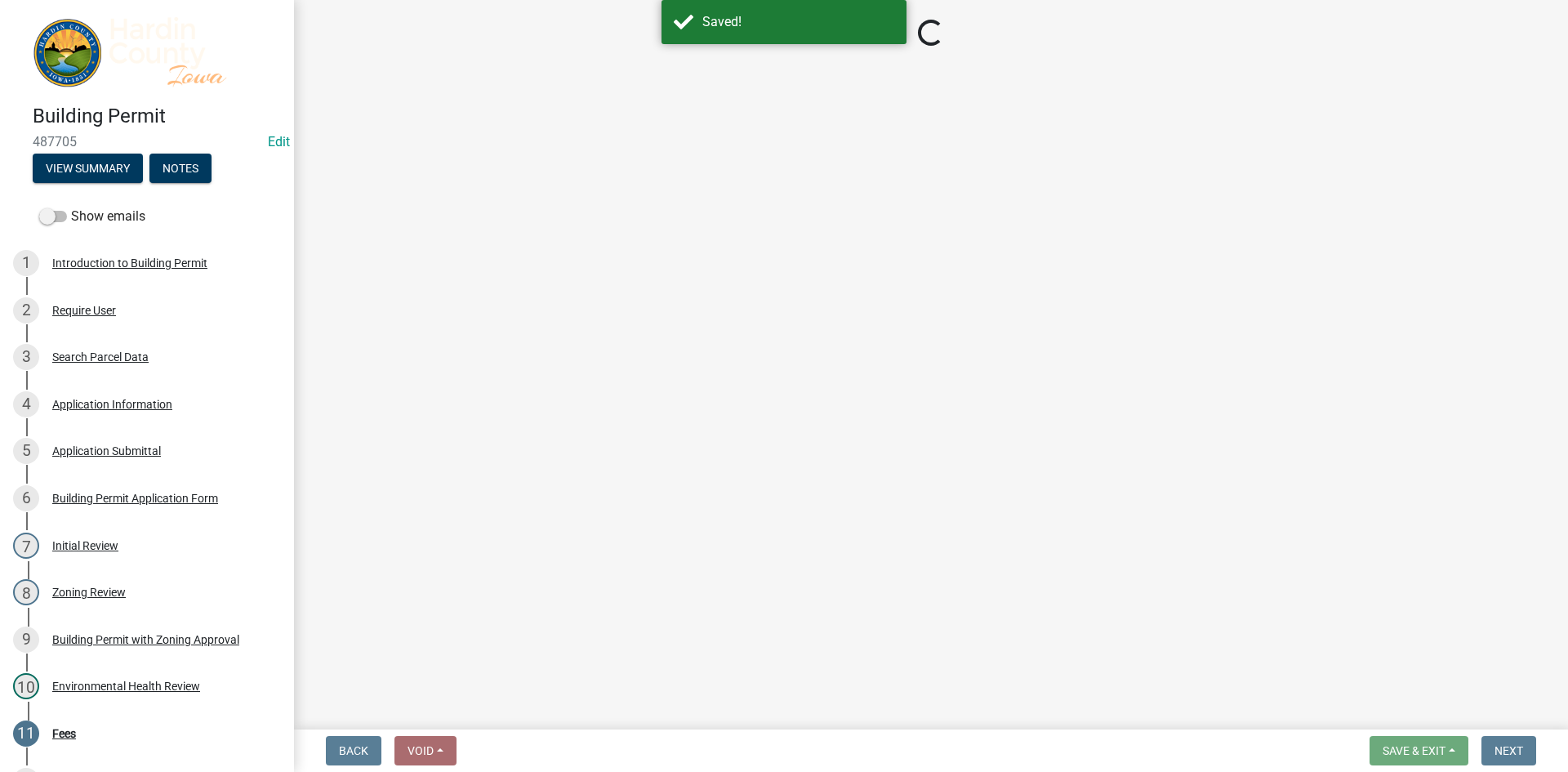
select select "3: 3"
